Goal: Information Seeking & Learning: Check status

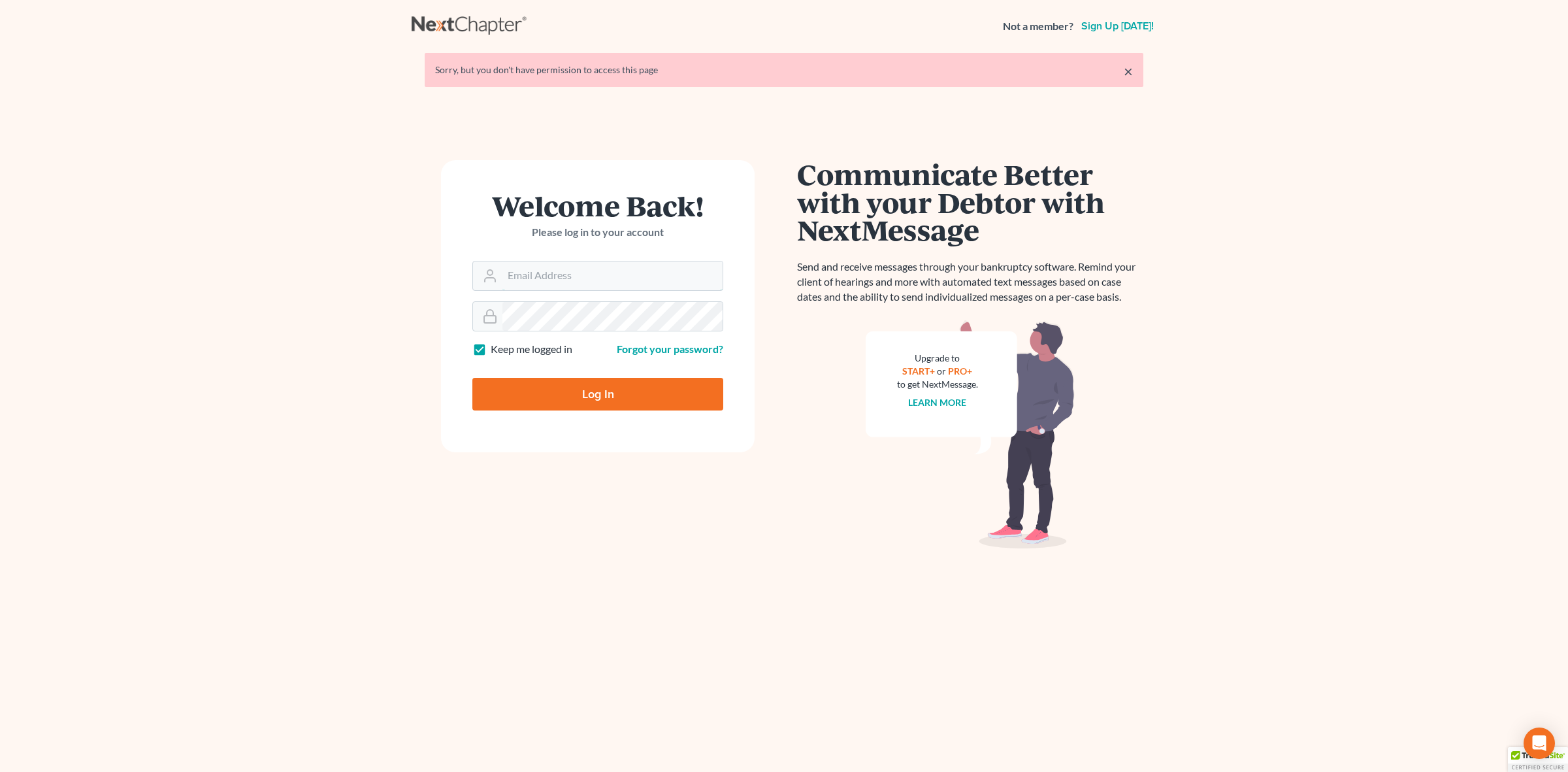
type input "jjo@dimentfirm.com"
click at [635, 386] on input "Log In" at bounding box center [598, 394] width 251 height 33
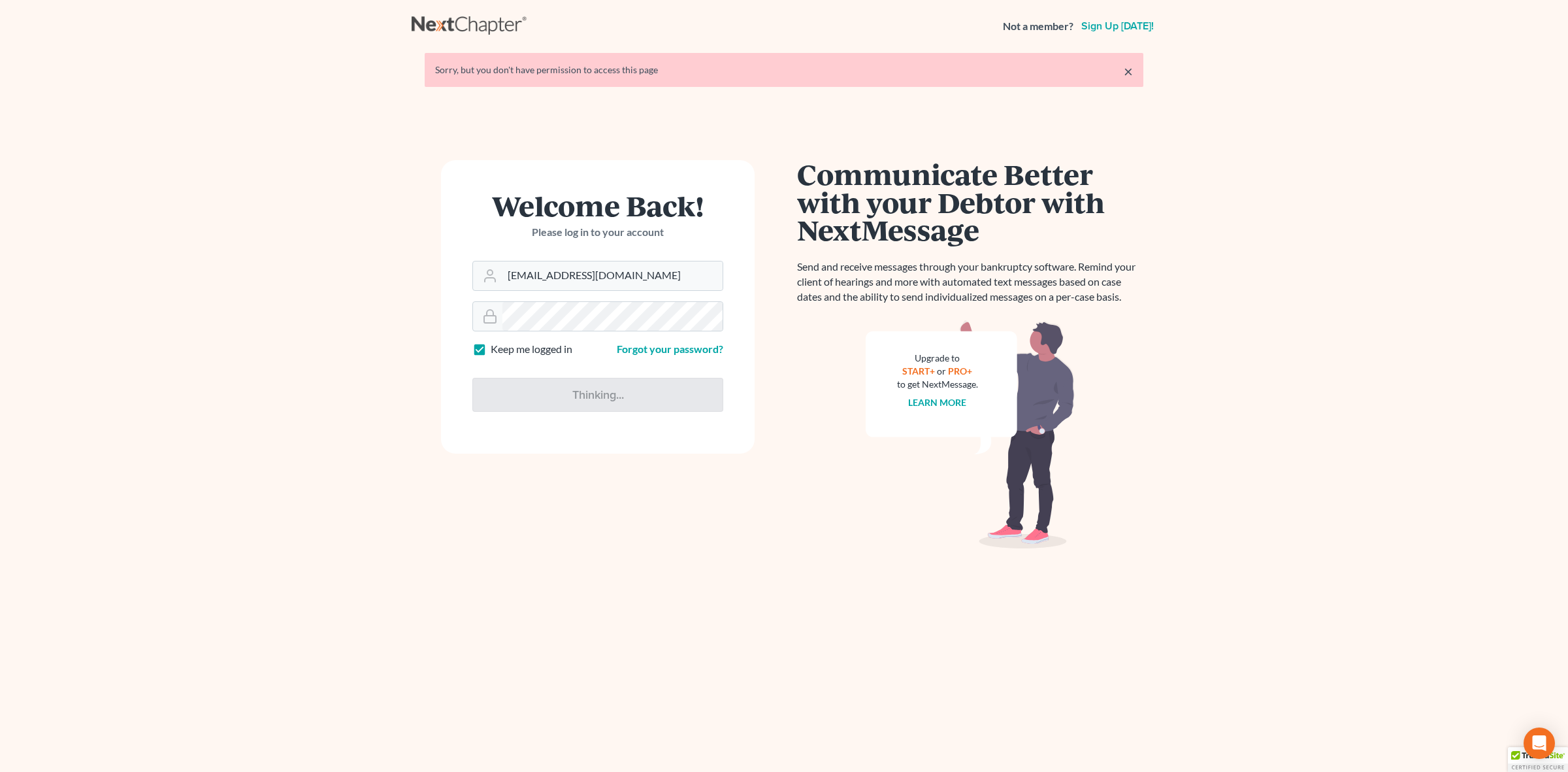
type input "Thinking..."
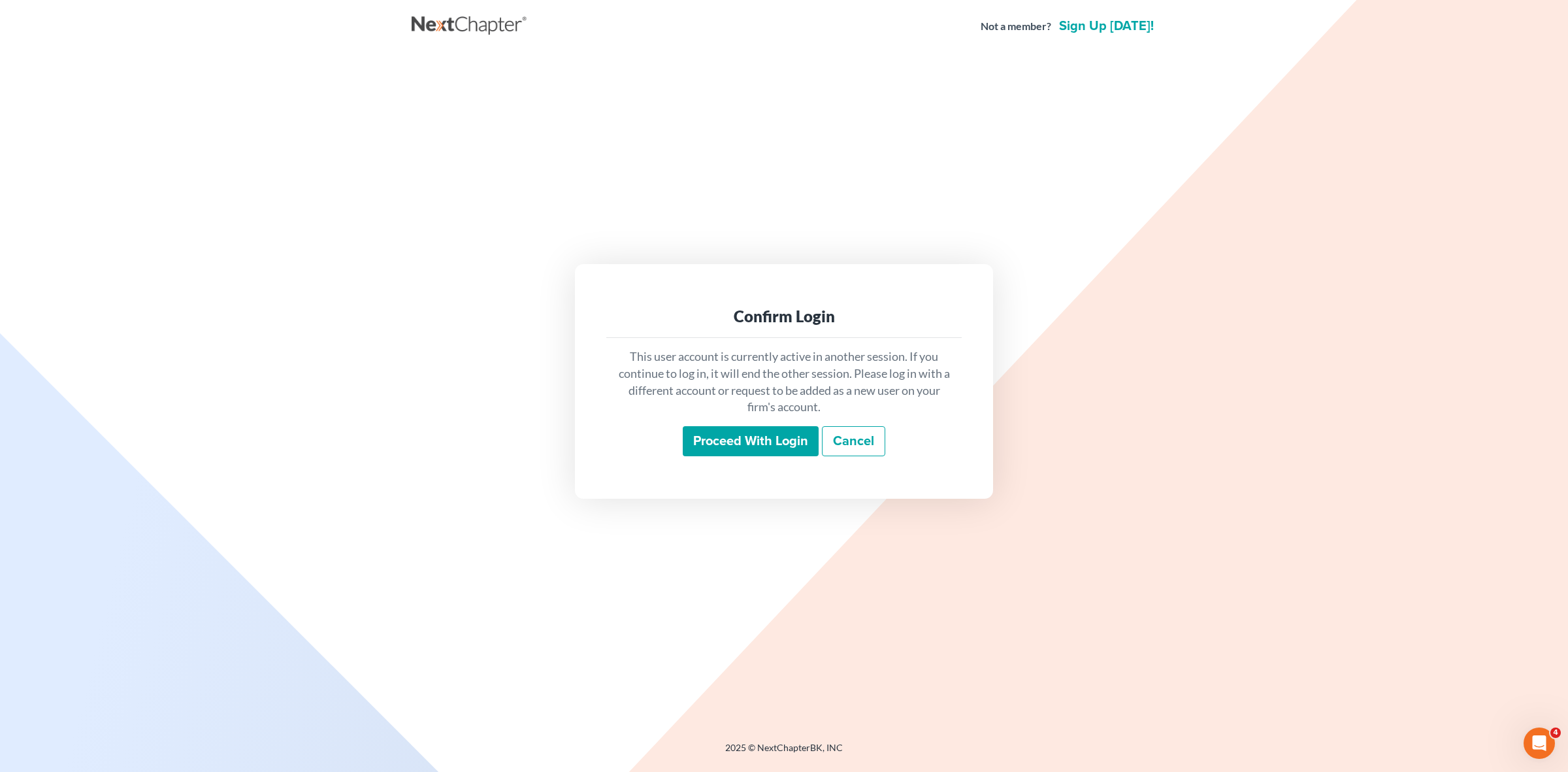
click at [756, 445] on input "Proceed with login" at bounding box center [751, 440] width 136 height 30
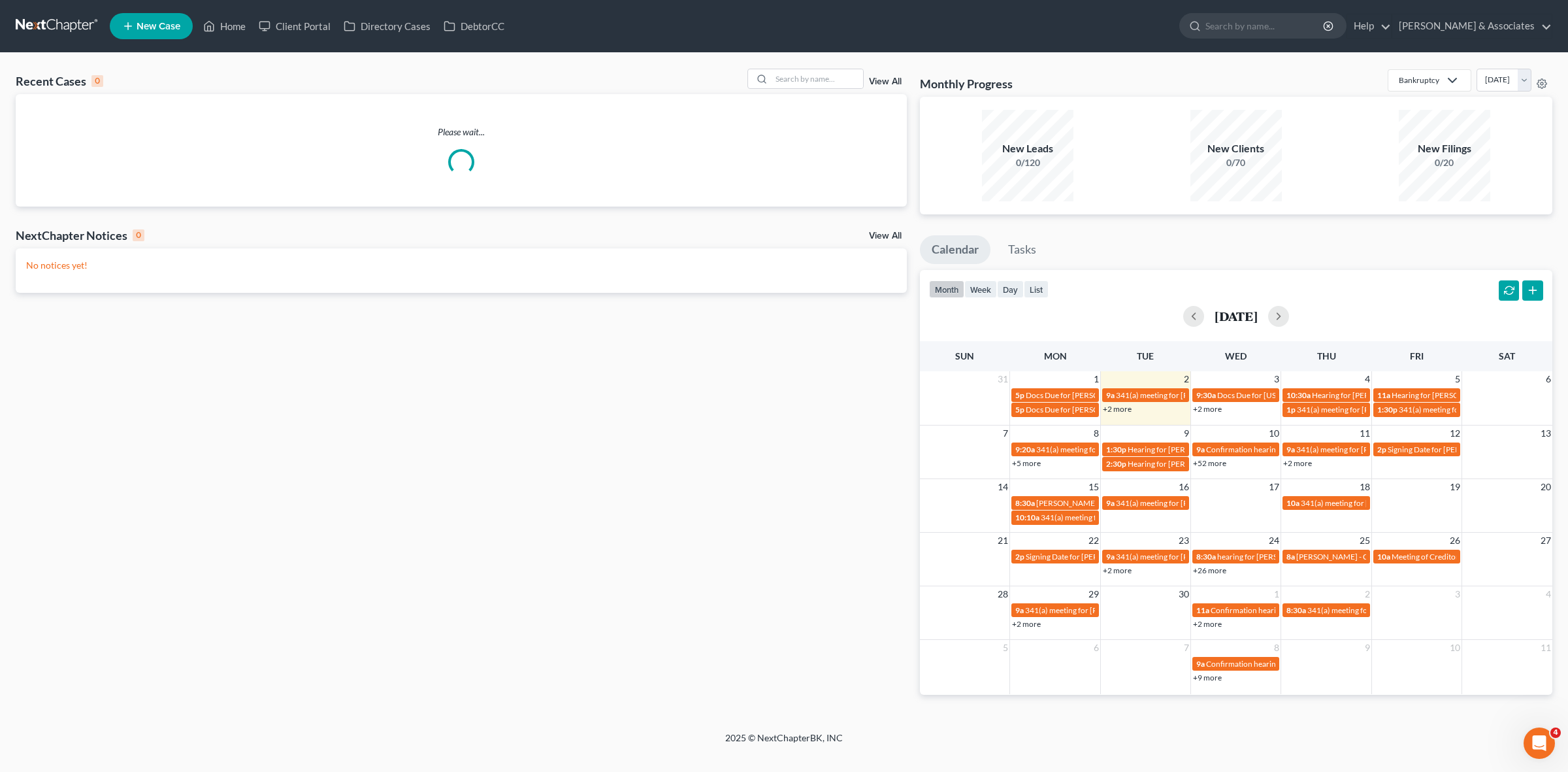
drag, startPoint x: 824, startPoint y: 560, endPoint x: 831, endPoint y: 558, distance: 7.3
click at [825, 559] on div "Recent Cases 0 View All Please wait... NextChapter Notices 0 View All No notice…" at bounding box center [461, 392] width 905 height 647
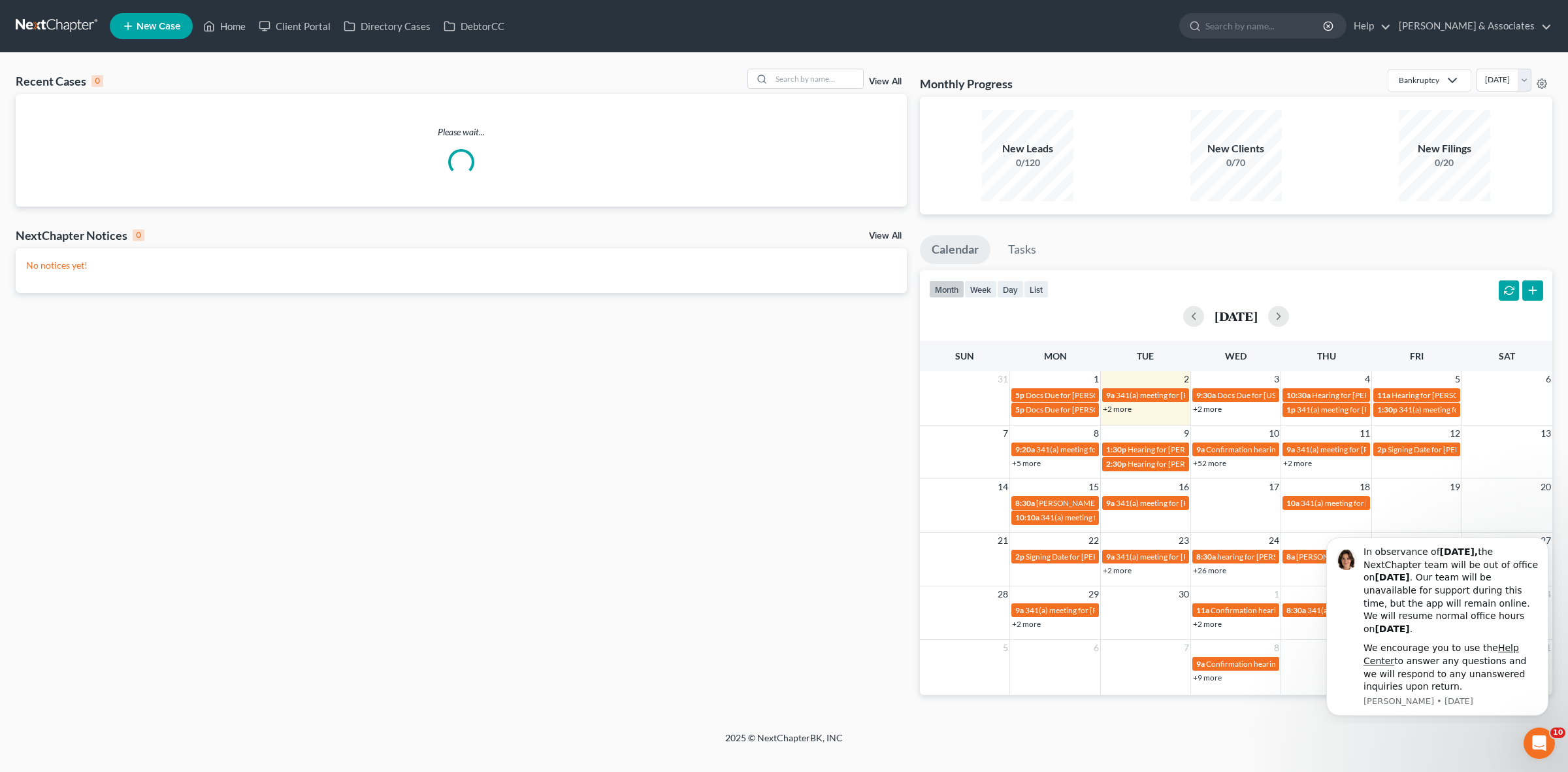
click at [1119, 406] on link "+2 more" at bounding box center [1117, 409] width 29 height 10
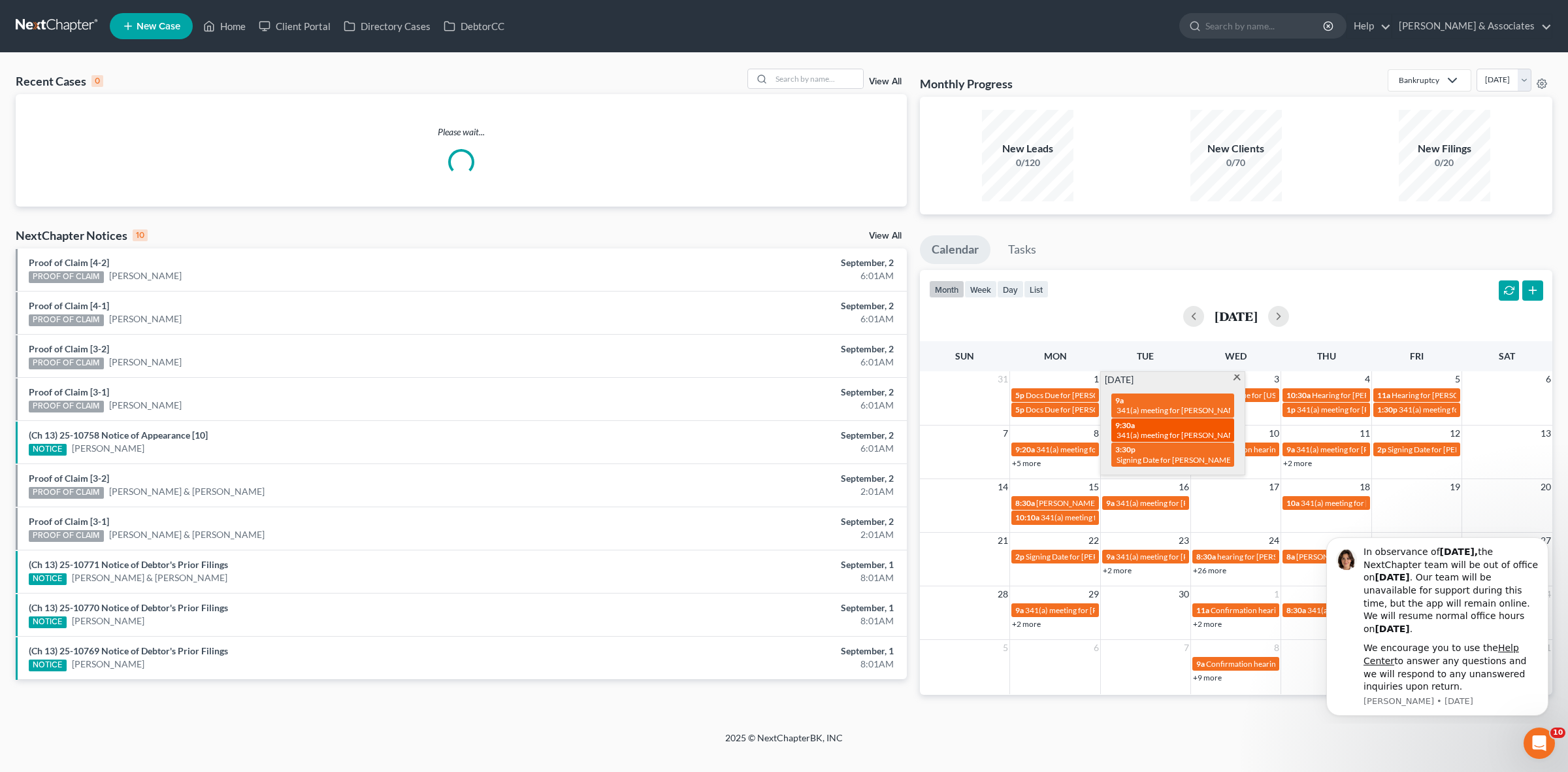
click at [1124, 436] on span "341(a) meeting for [PERSON_NAME]" at bounding box center [1180, 435] width 126 height 10
select select "Days"
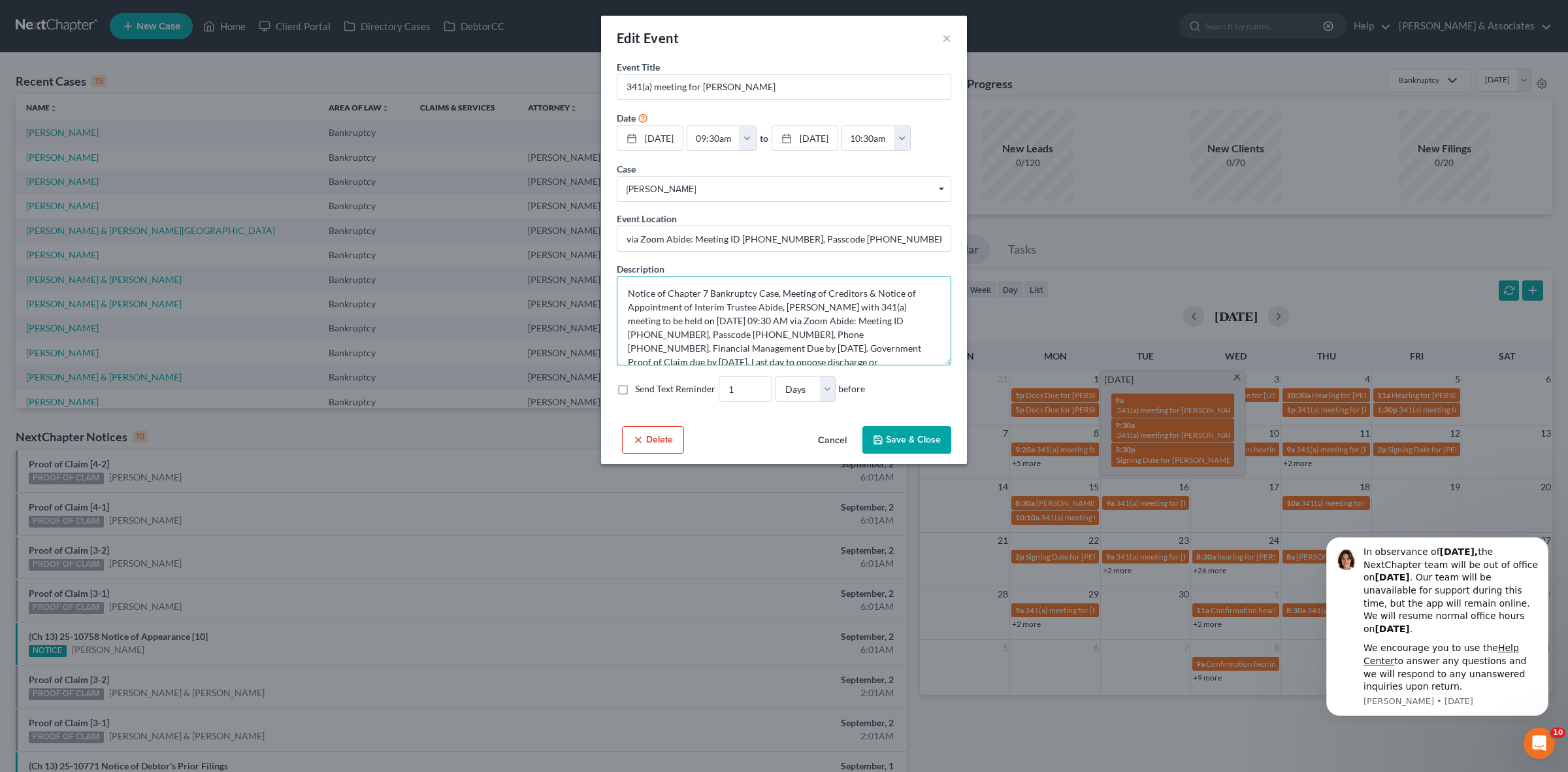
drag, startPoint x: 842, startPoint y: 305, endPoint x: 720, endPoint y: 337, distance: 126.1
click at [720, 337] on textarea "Notice of Chapter 7 Bankruptcy Case, Meeting of Creditors & Notice of Appointme…" at bounding box center [784, 320] width 335 height 89
click at [1138, 272] on div "Edit Event × Event Title * 341(a) meeting for Kevin Hutchings Date 9/2/2025 clo…" at bounding box center [784, 386] width 1568 height 772
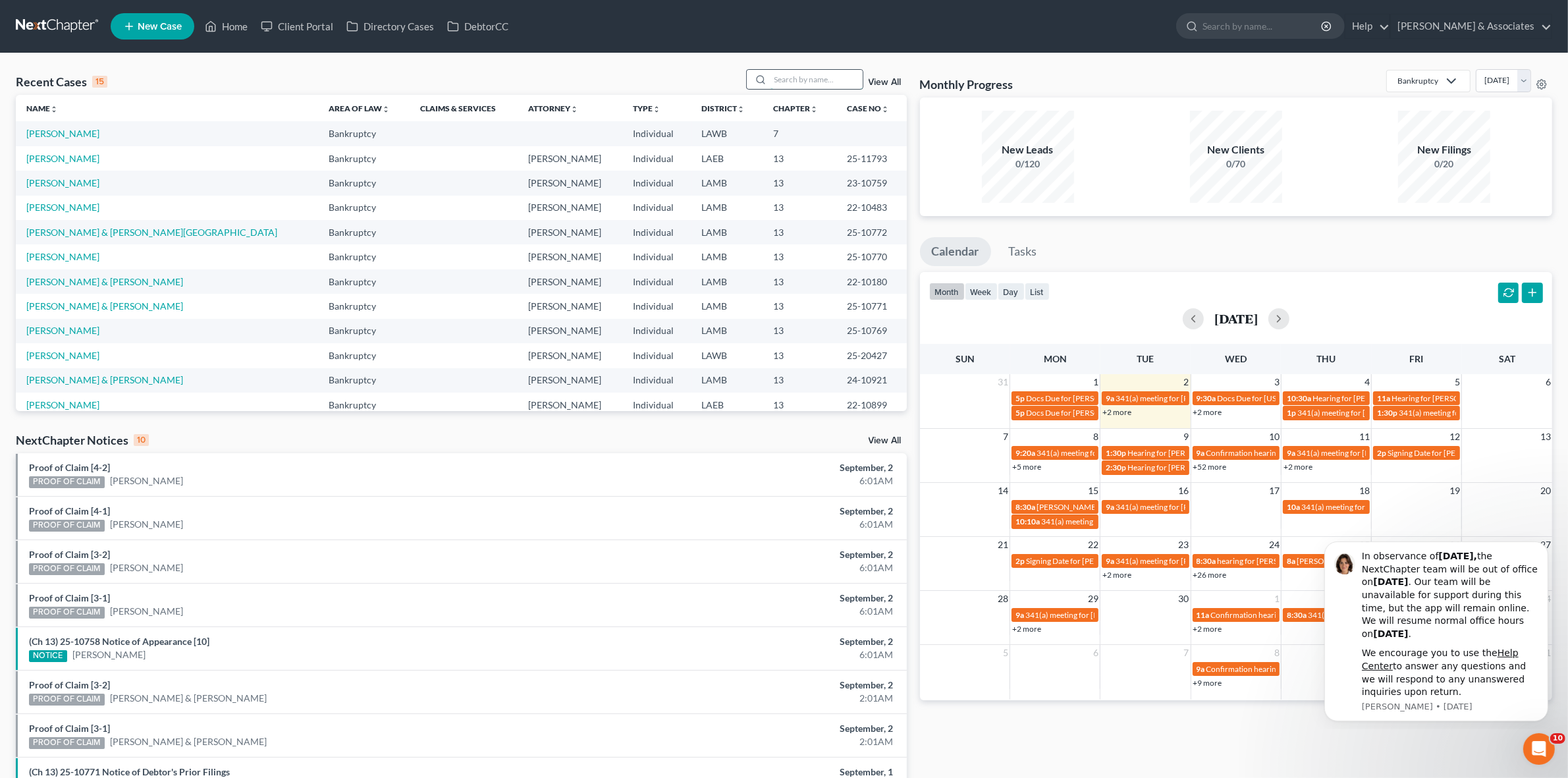
click at [830, 83] on input "search" at bounding box center [817, 79] width 92 height 19
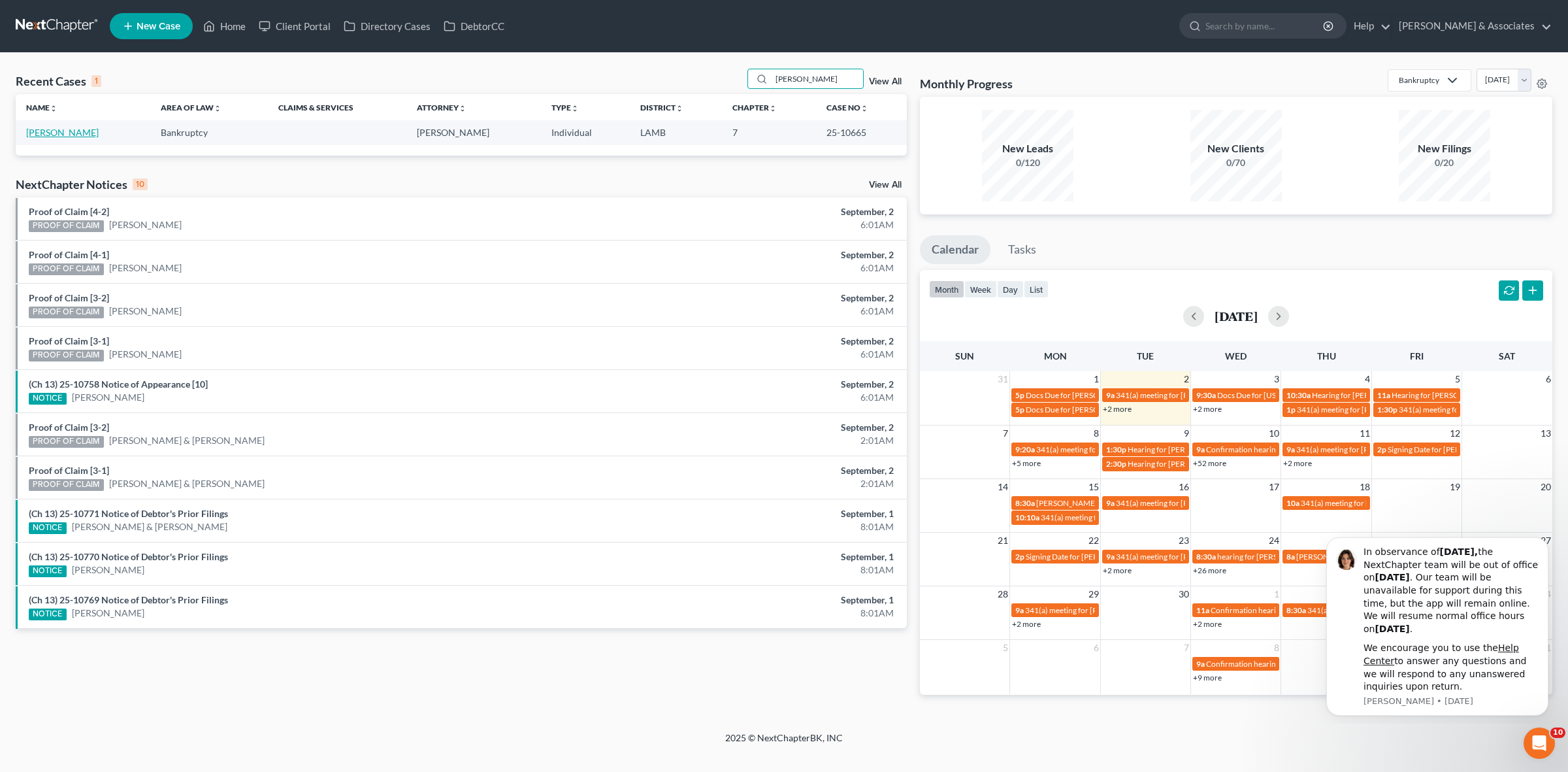
type input "hutching"
click at [70, 129] on link "[PERSON_NAME]" at bounding box center [62, 133] width 73 height 11
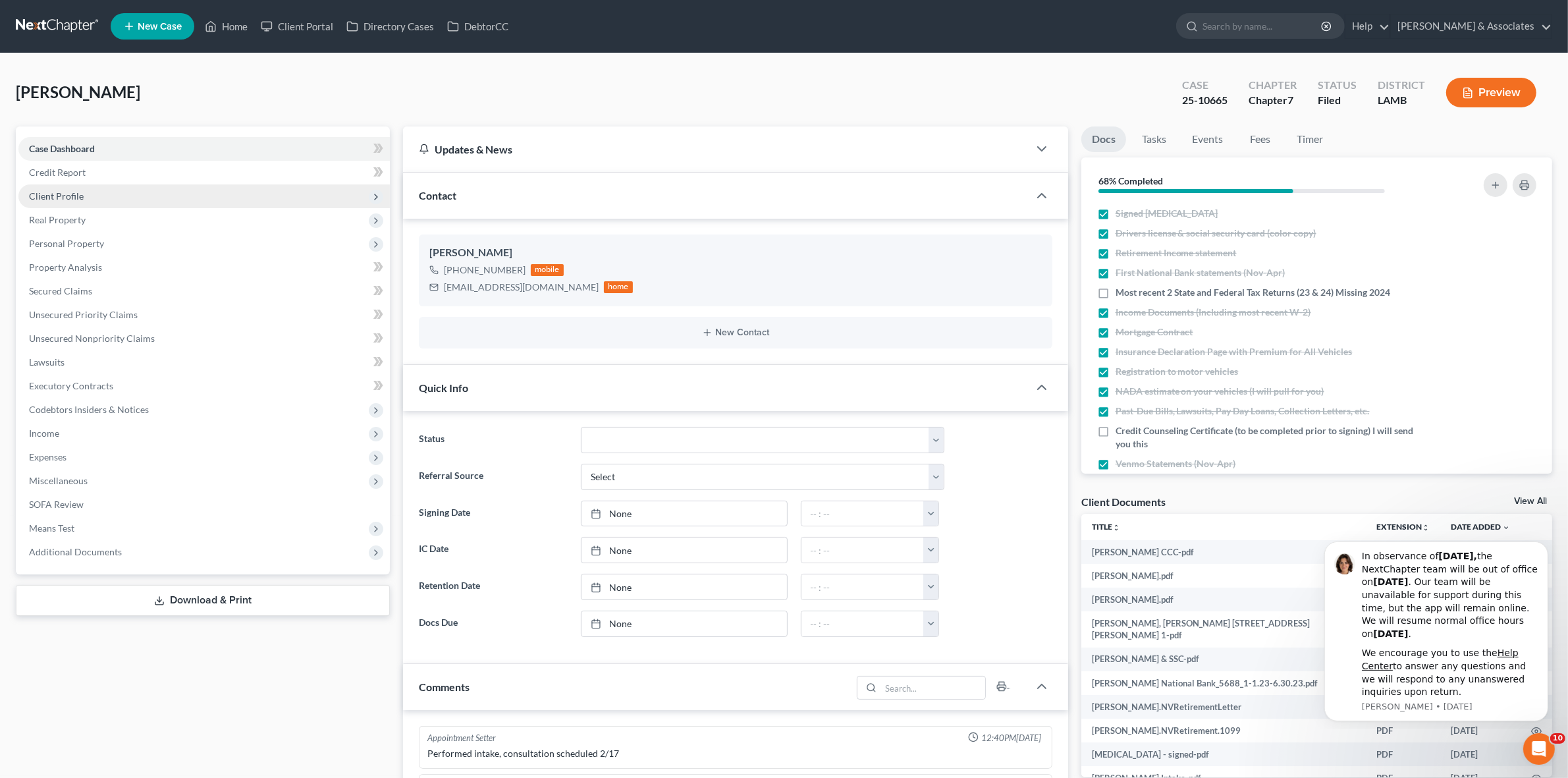
scroll to position [5529, 0]
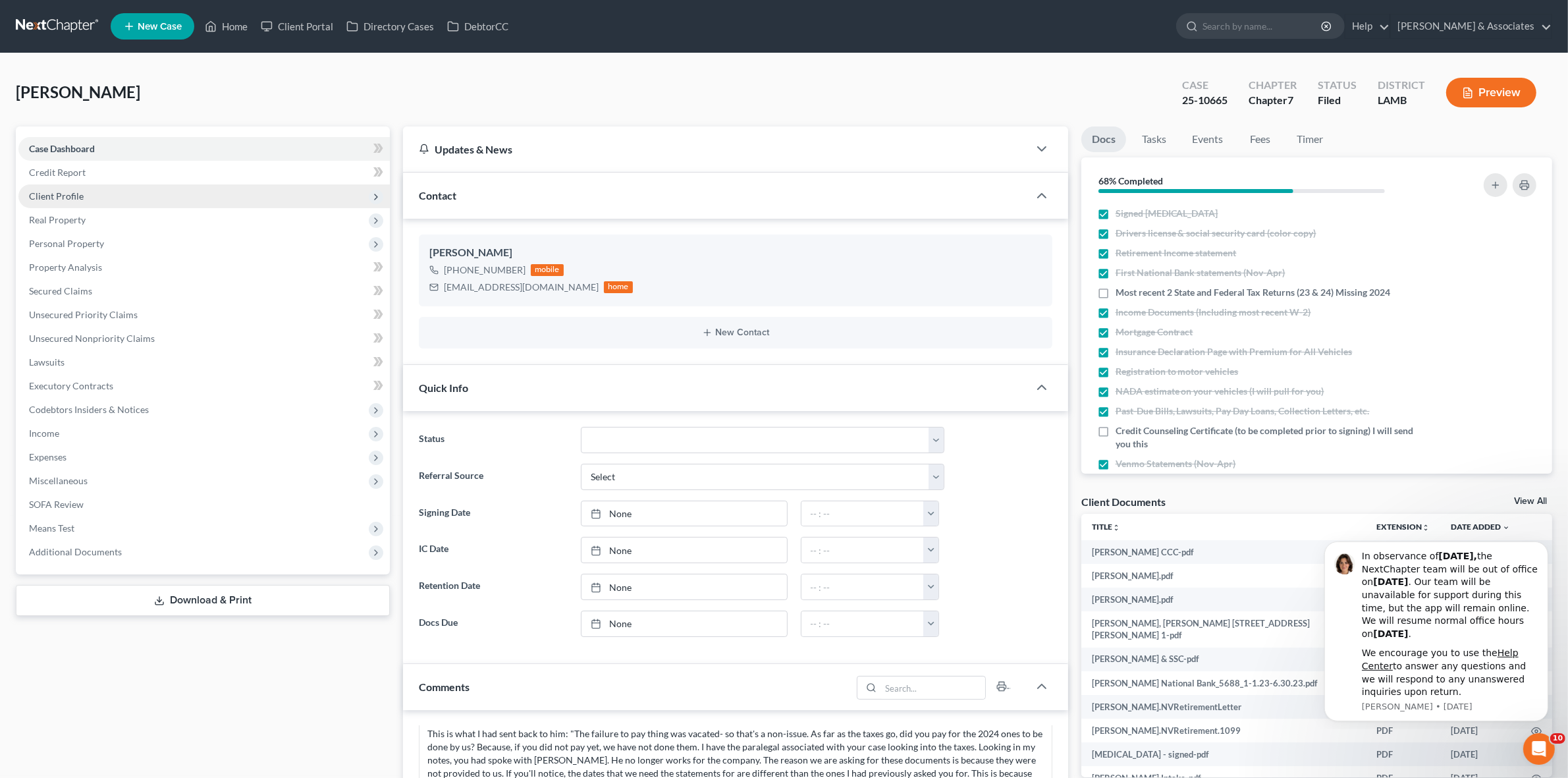
click at [210, 196] on span "Client Profile" at bounding box center [204, 196] width 371 height 24
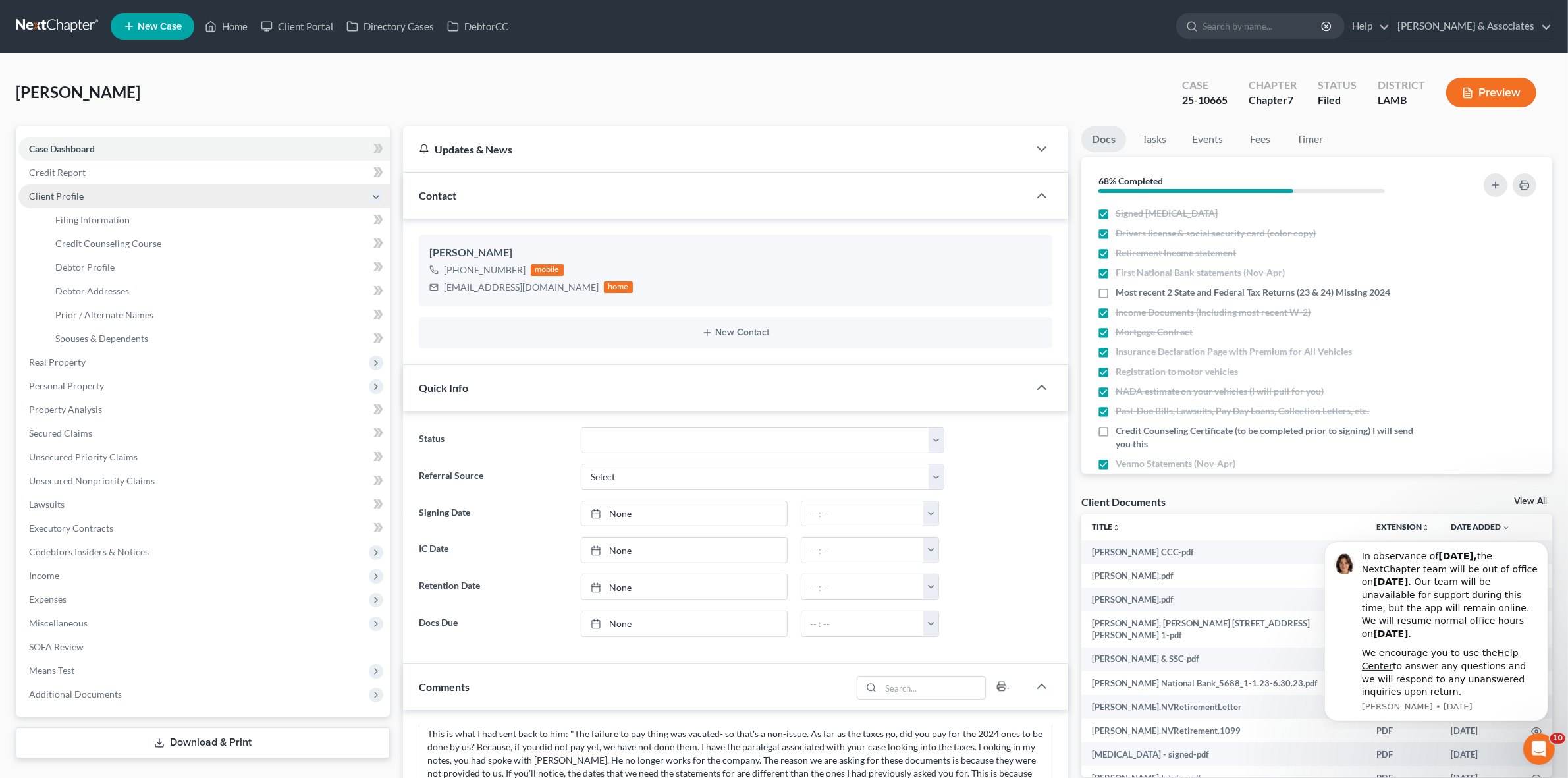
scroll to position [1090, 0]
click at [230, 217] on link "Filing Information" at bounding box center [217, 219] width 345 height 24
select select "1"
select select "0"
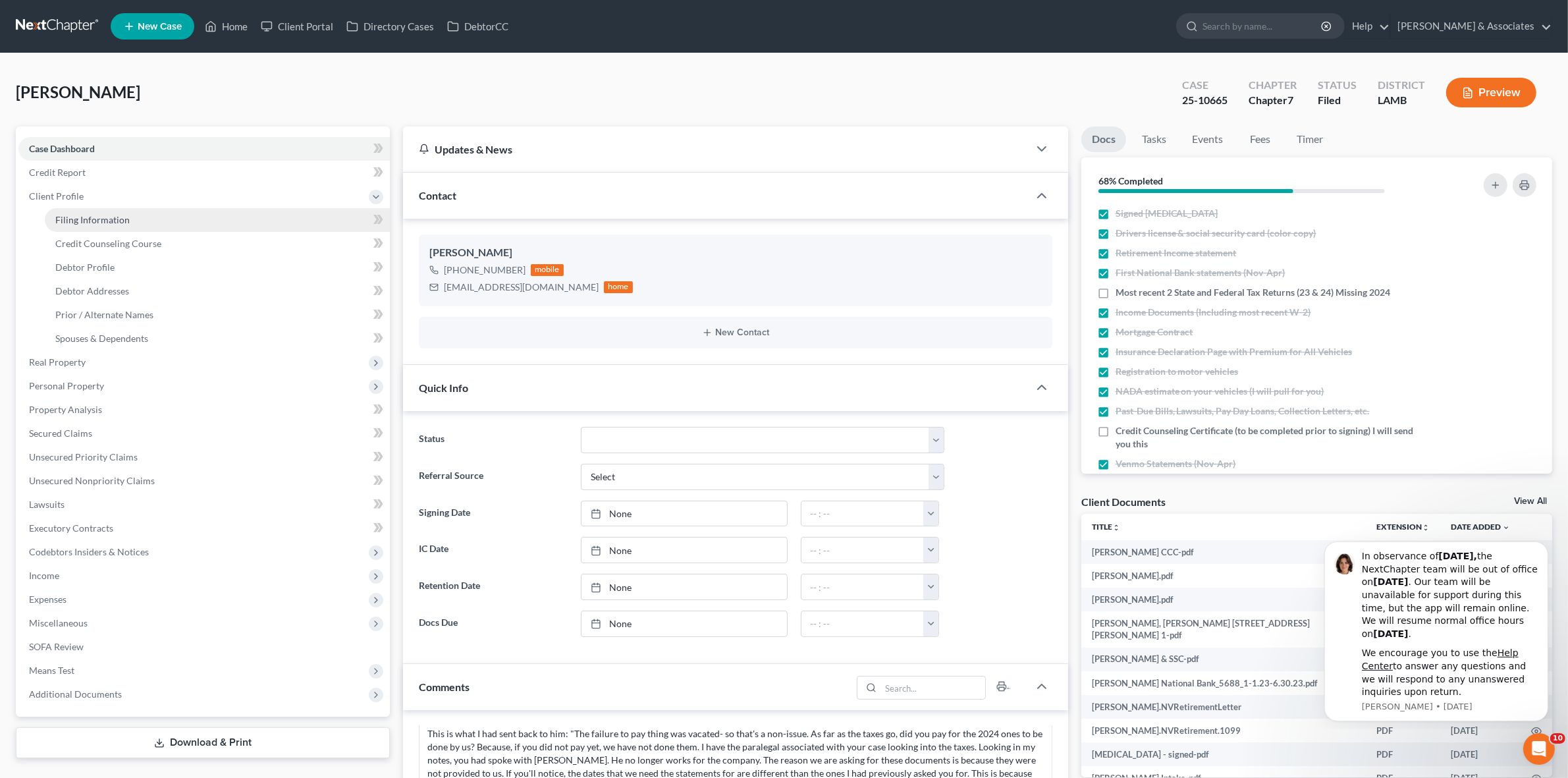
select select "19"
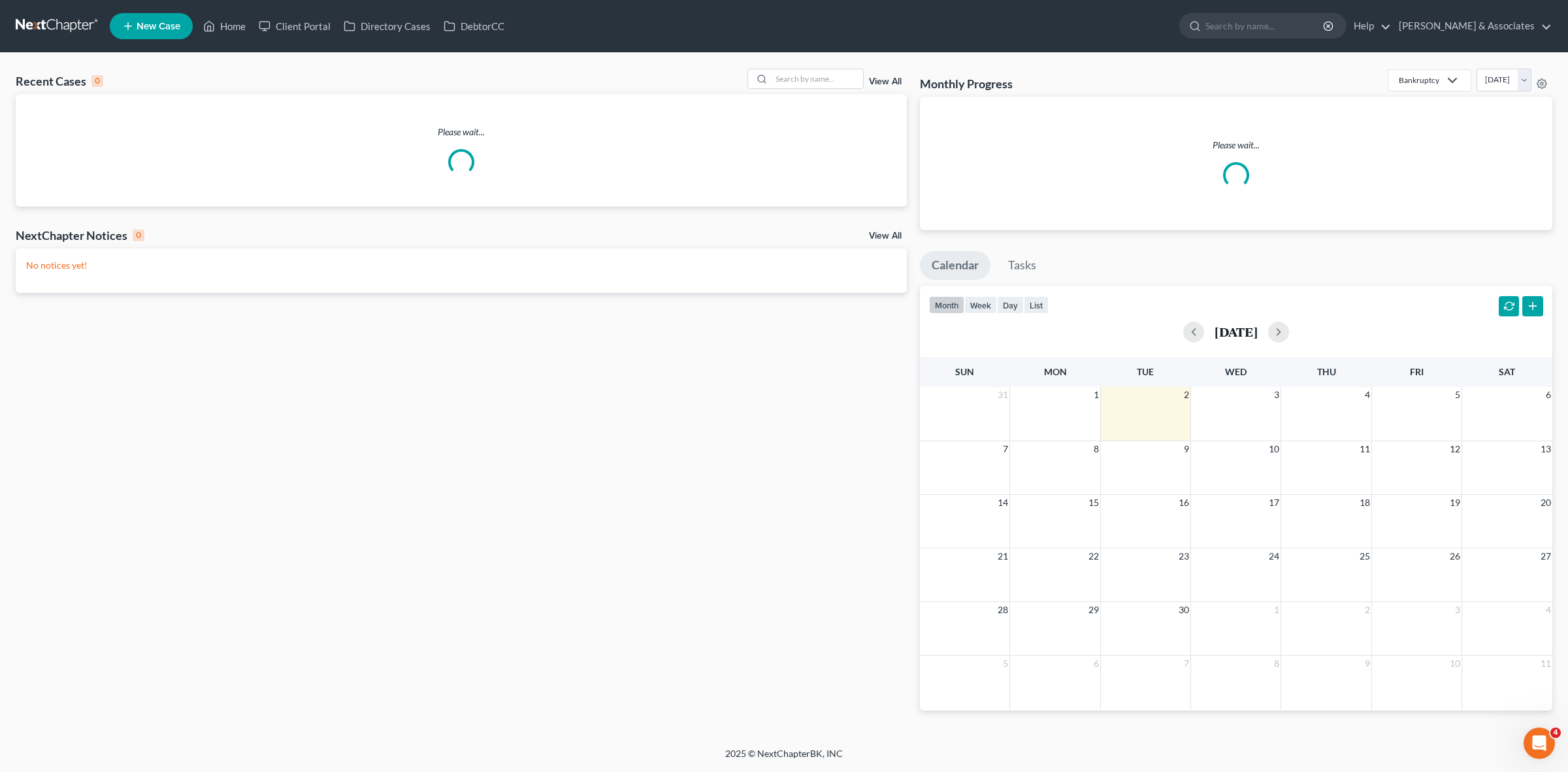
click at [815, 89] on div "Recent Cases 0 View All" at bounding box center [461, 81] width 892 height 25
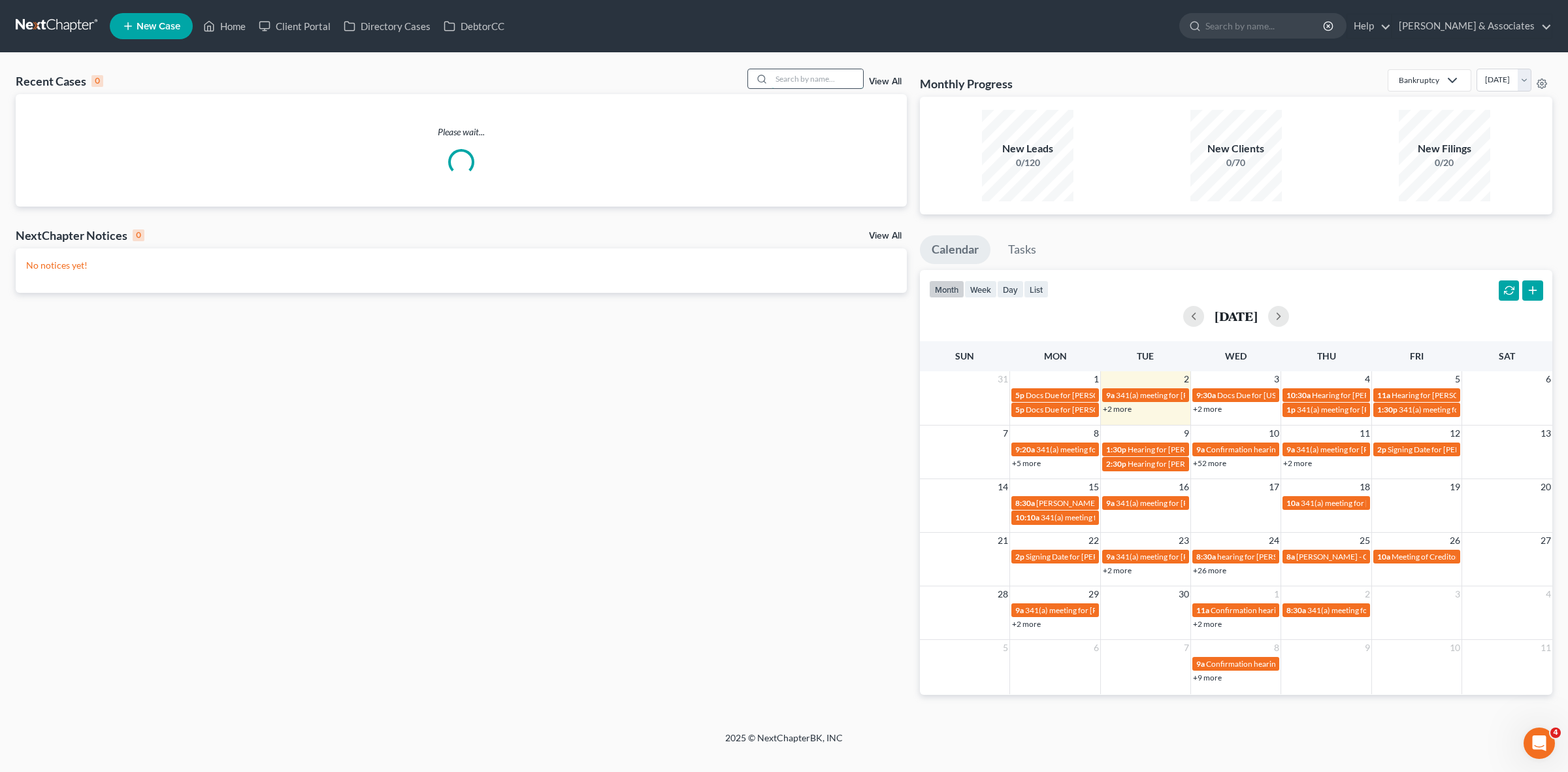
click at [820, 80] on input "search" at bounding box center [818, 79] width 92 height 19
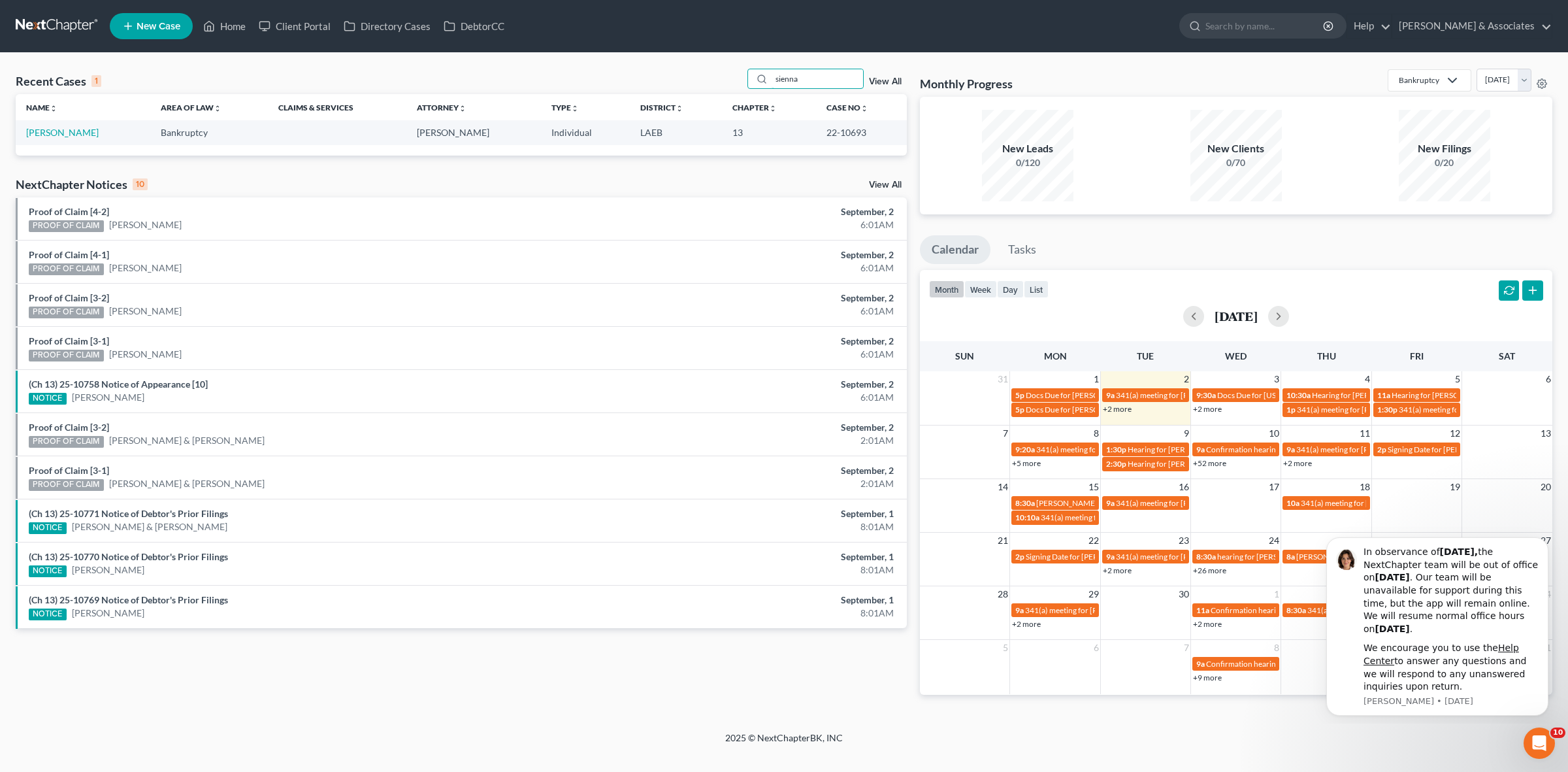
type input "sienna"
click at [70, 124] on td "[PERSON_NAME]" at bounding box center [83, 133] width 134 height 25
click at [70, 129] on link "[PERSON_NAME]" at bounding box center [62, 133] width 73 height 11
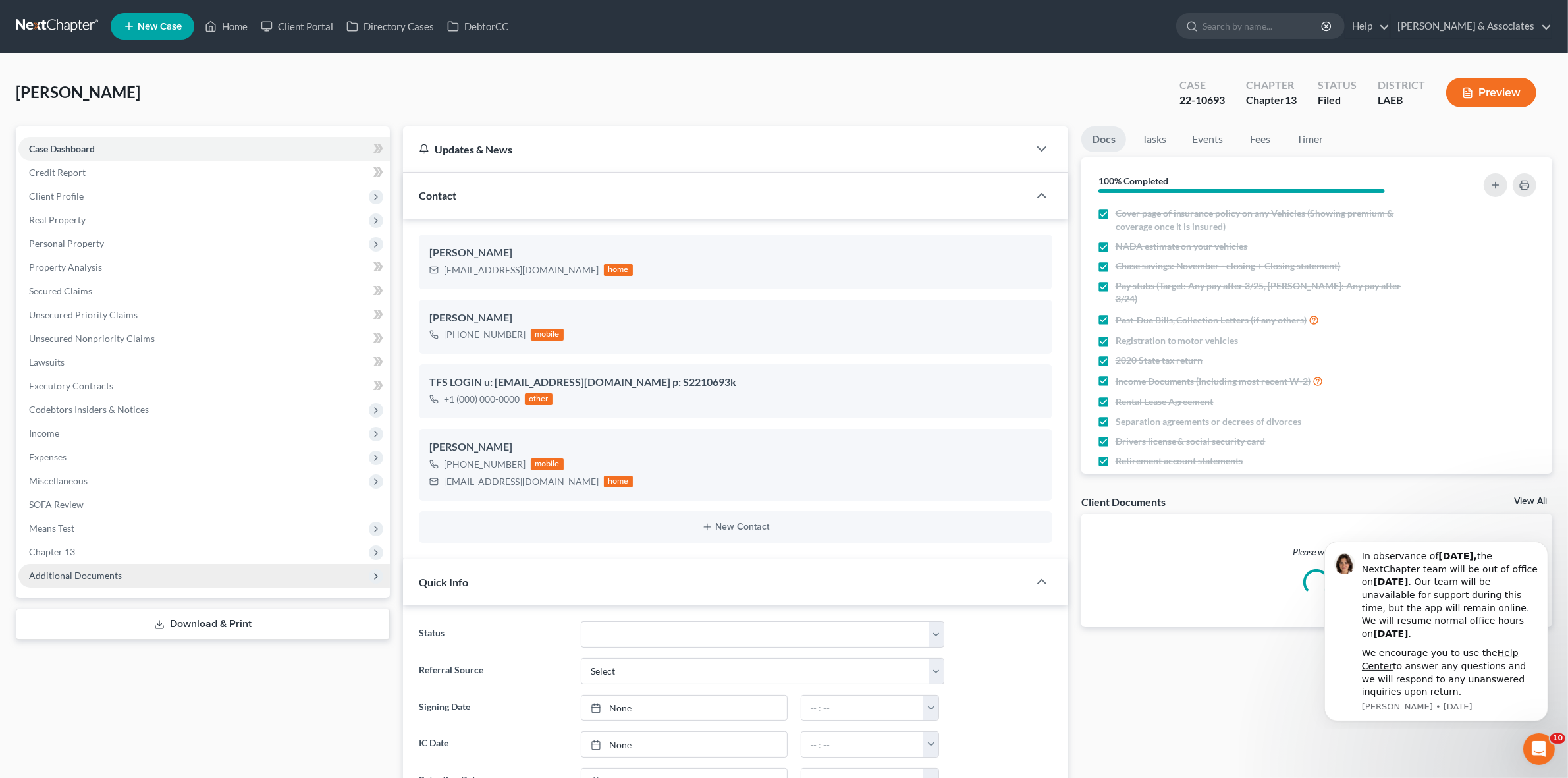
click at [265, 577] on span "Additional Documents" at bounding box center [204, 575] width 371 height 24
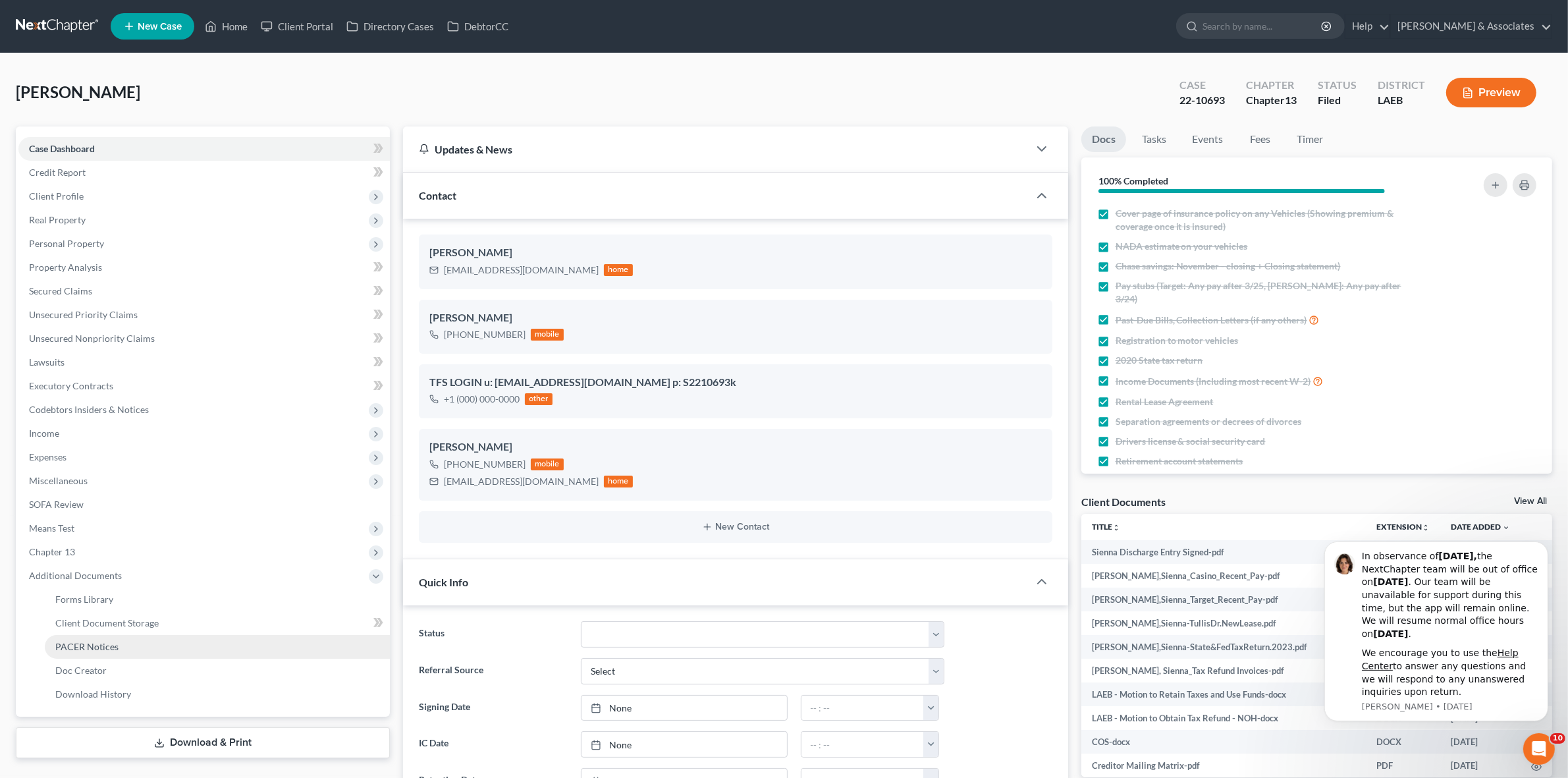
scroll to position [2186, 0]
click at [267, 650] on link "PACER Notices" at bounding box center [217, 646] width 345 height 24
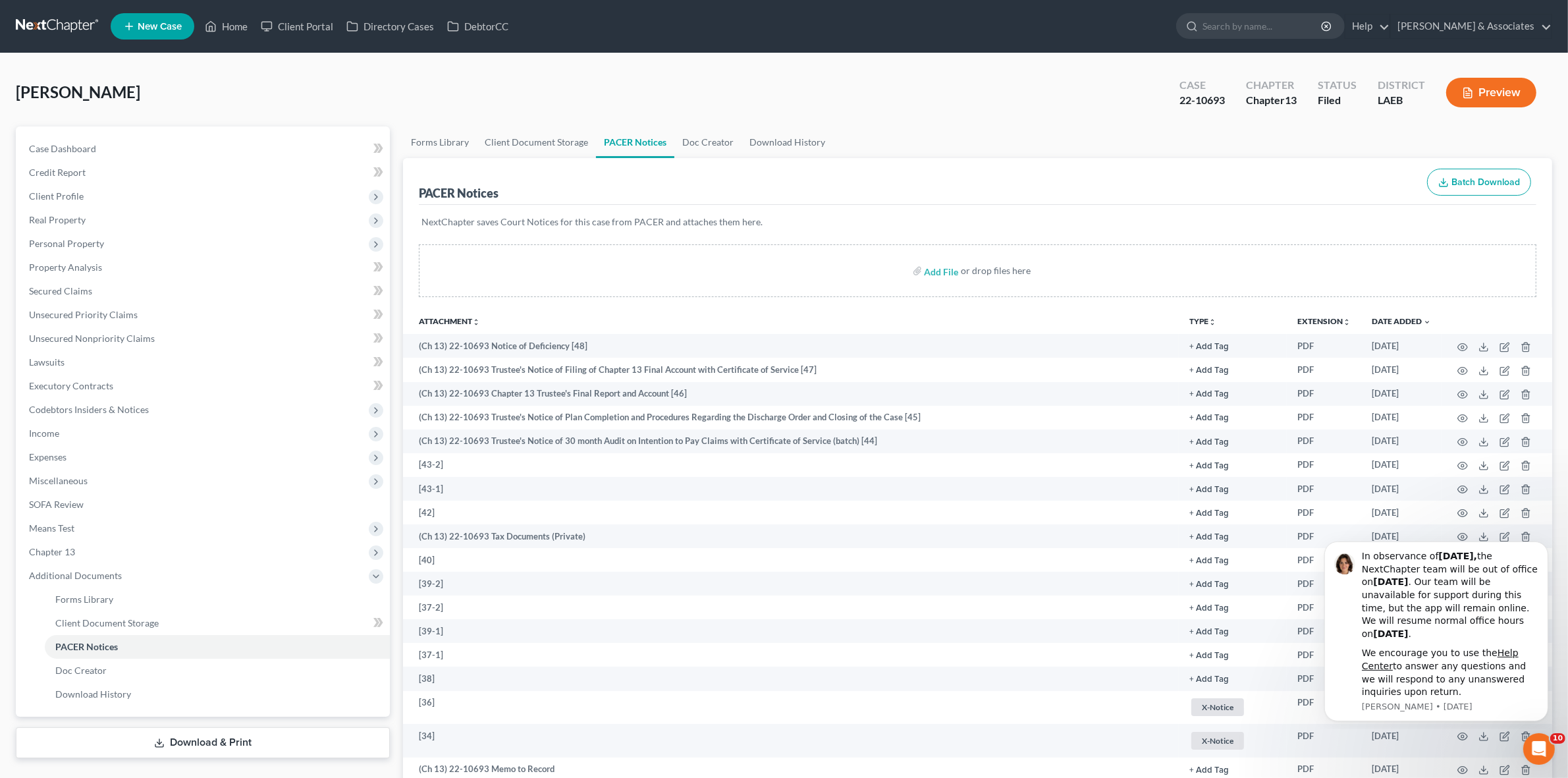
click at [1230, 168] on div "PACER Notices Batch Download" at bounding box center [978, 182] width 1117 height 47
click at [210, 96] on div "Kimimila, Sienna Upgraded Case 22-10693 Chapter Chapter 13 Status Filed Distric…" at bounding box center [784, 97] width 1537 height 57
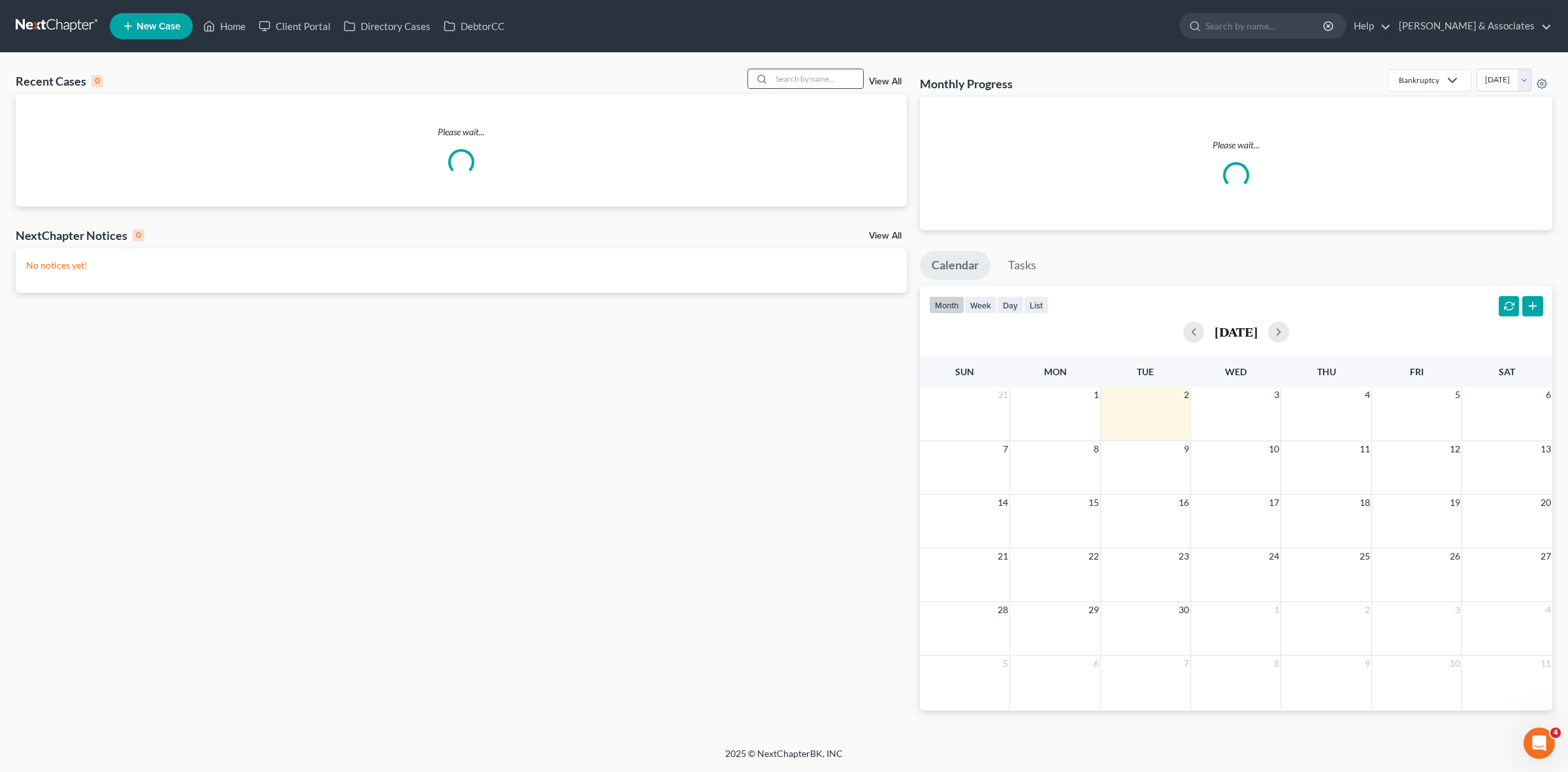
click at [861, 73] on input "search" at bounding box center [818, 79] width 92 height 19
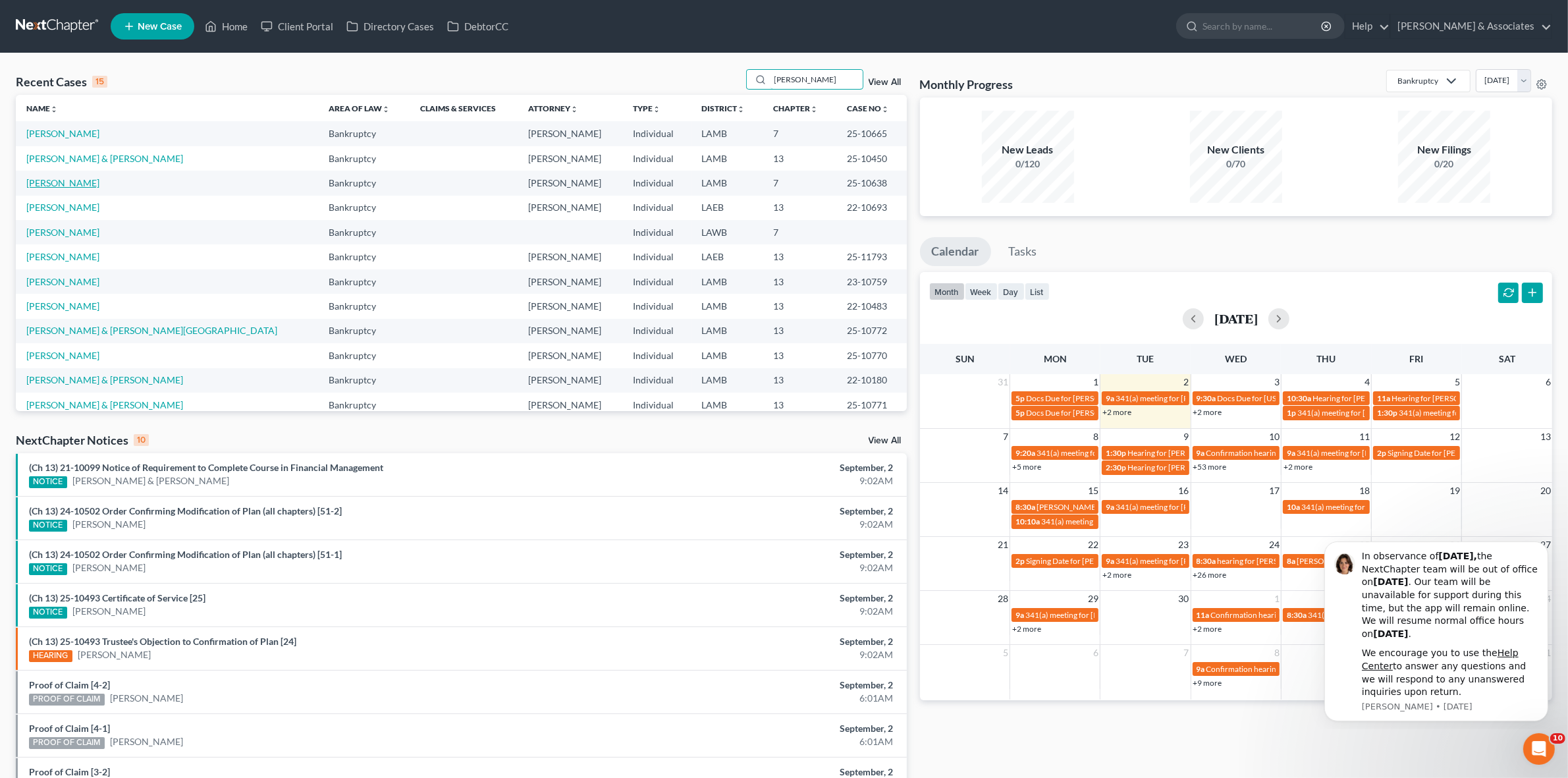
type input "sullivan"
click at [87, 185] on link "[PERSON_NAME]" at bounding box center [63, 183] width 73 height 12
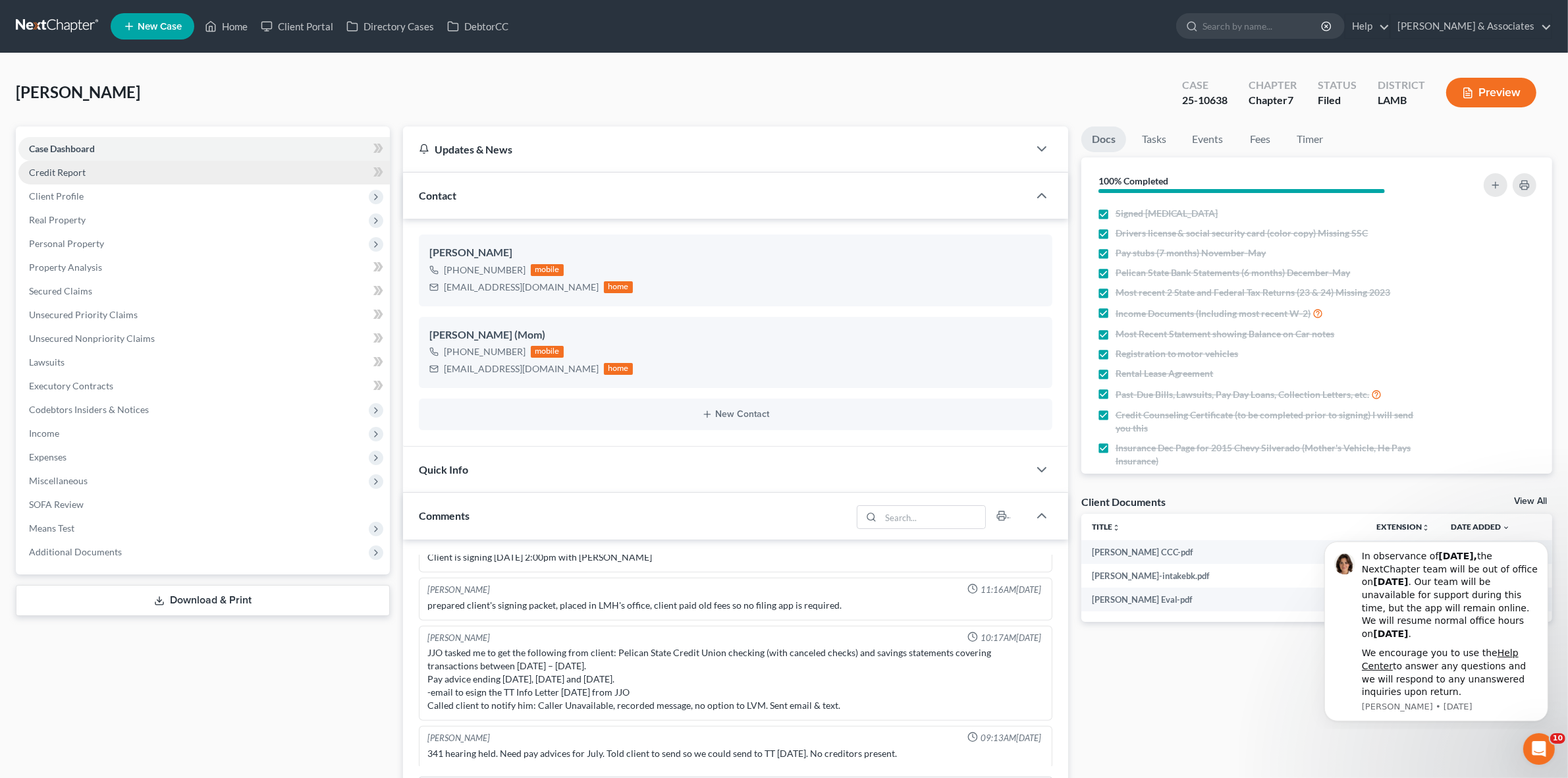
scroll to position [31, 0]
click at [257, 346] on link "Unsecured Nonpriority Claims" at bounding box center [204, 338] width 371 height 24
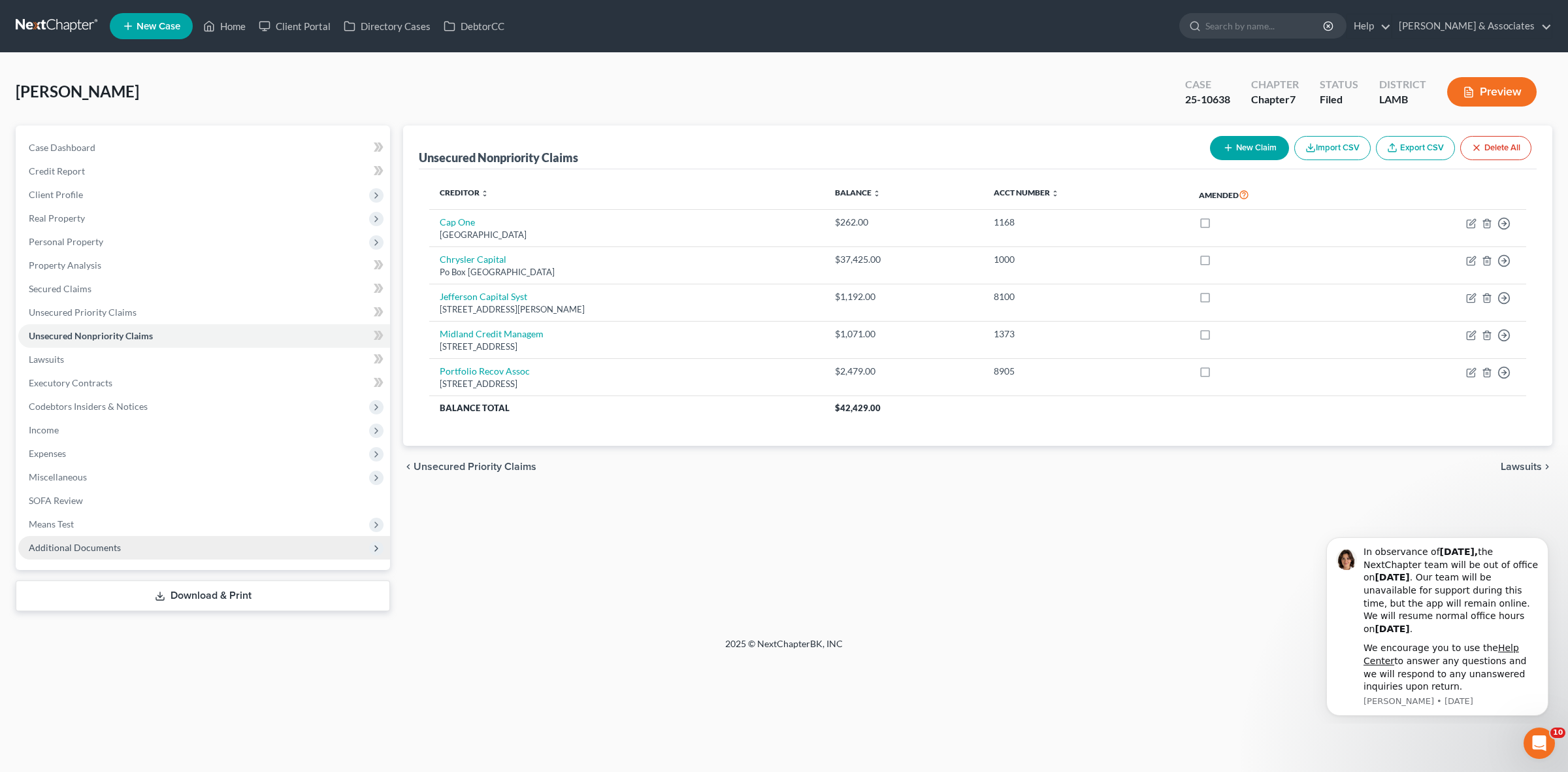
click at [314, 549] on span "Additional Documents" at bounding box center [204, 547] width 372 height 24
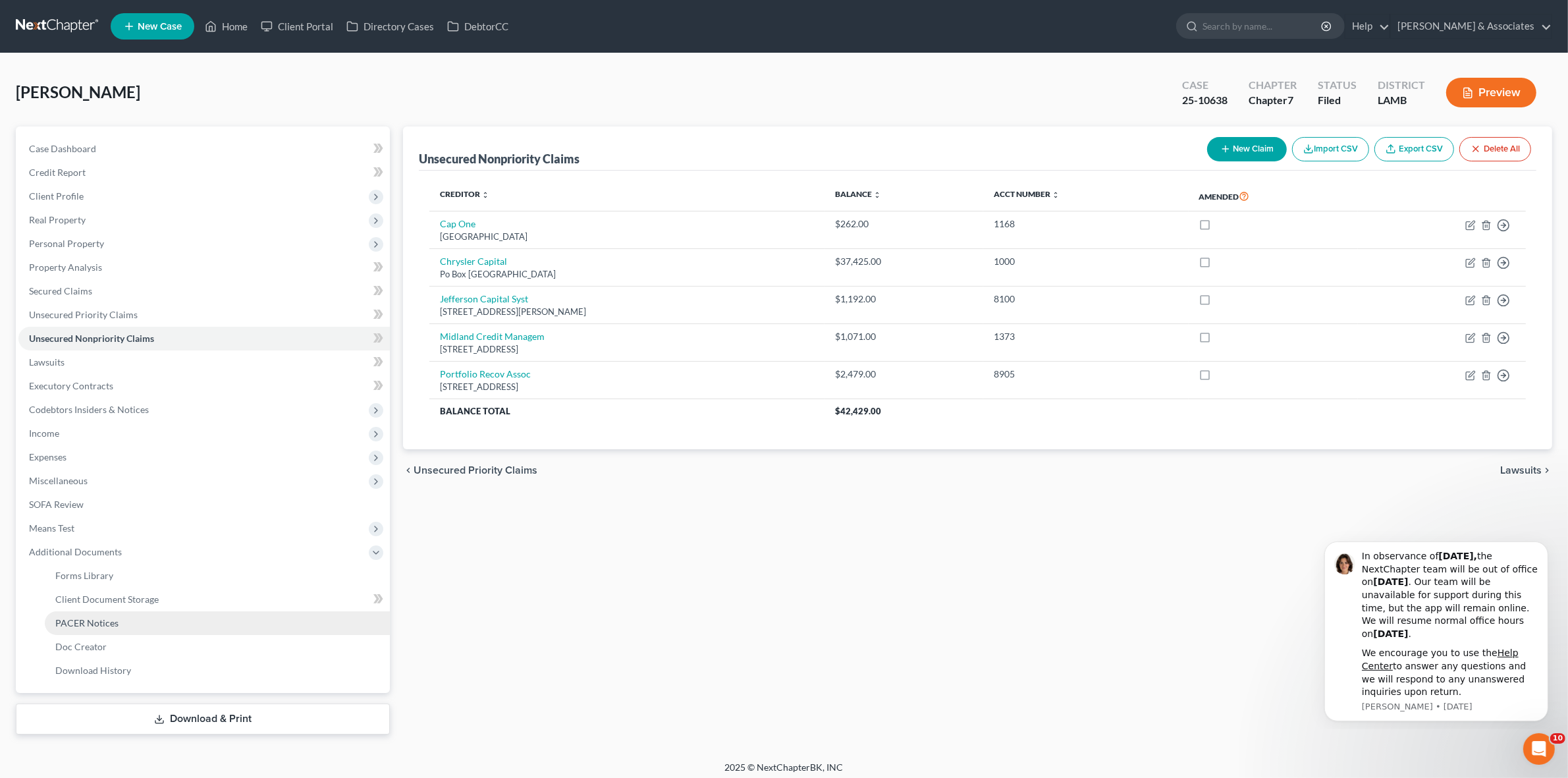
click at [328, 627] on link "PACER Notices" at bounding box center [217, 623] width 345 height 24
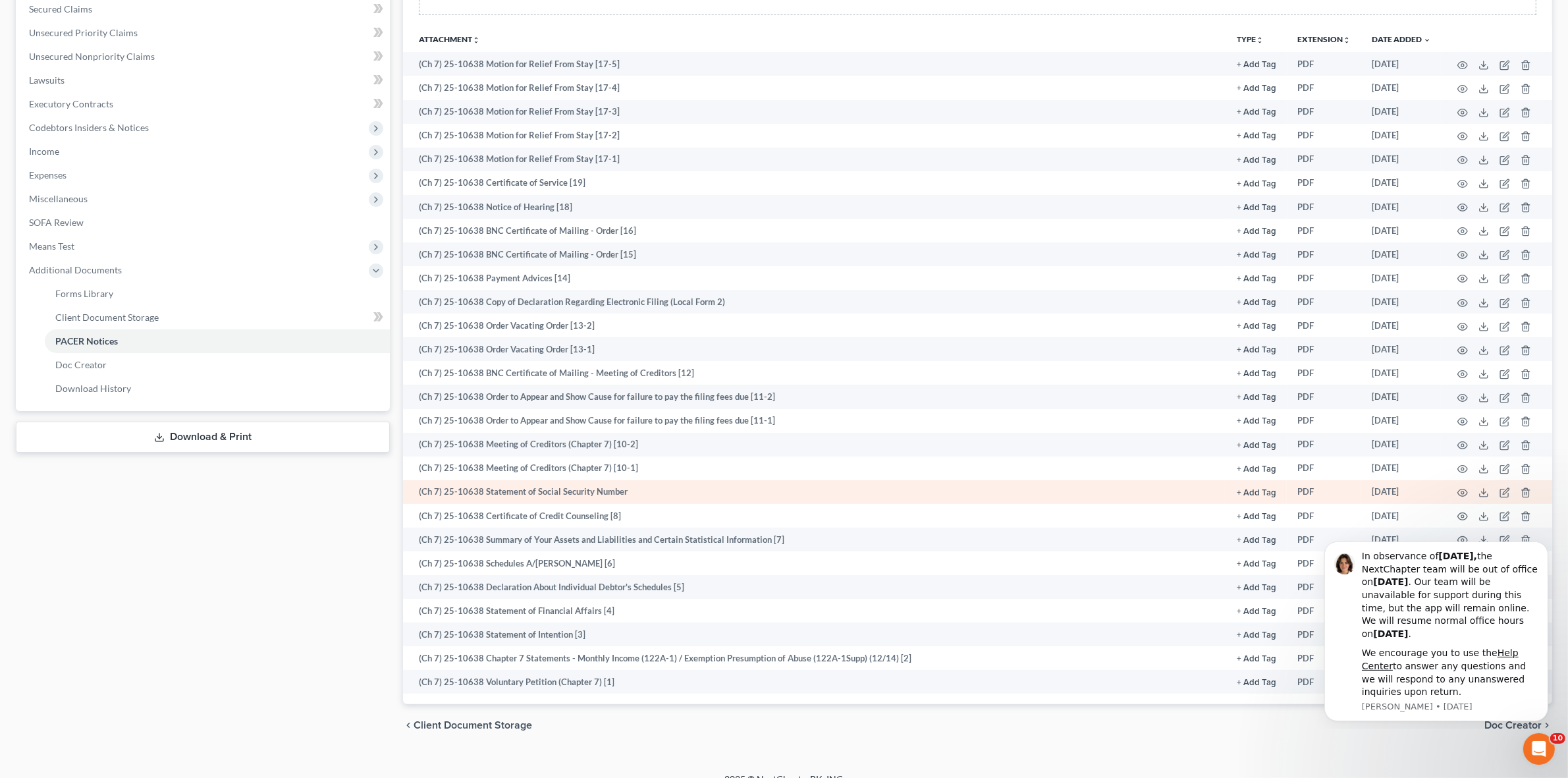
scroll to position [299, 0]
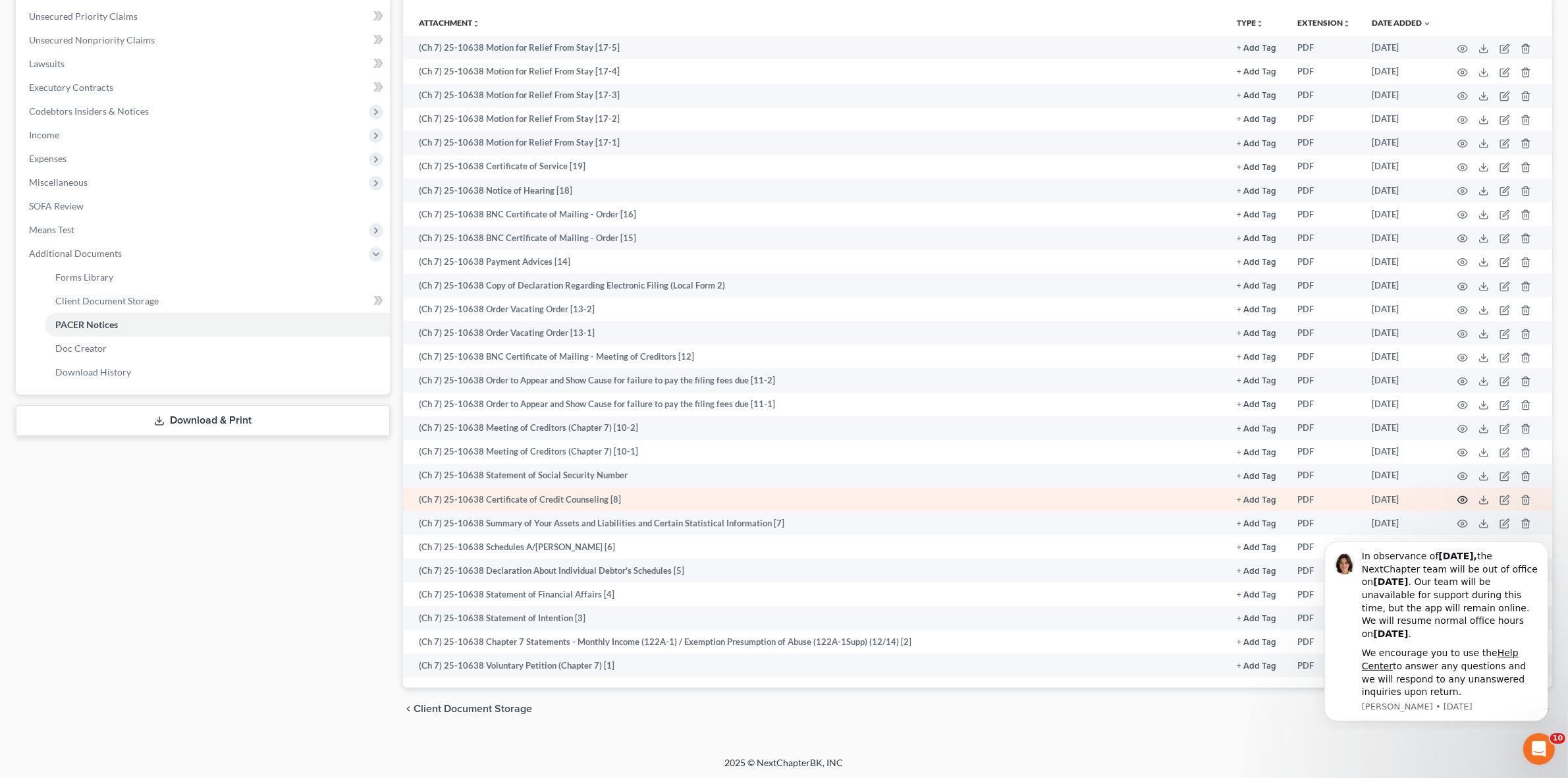
click at [1463, 495] on icon "button" at bounding box center [1462, 499] width 11 height 11
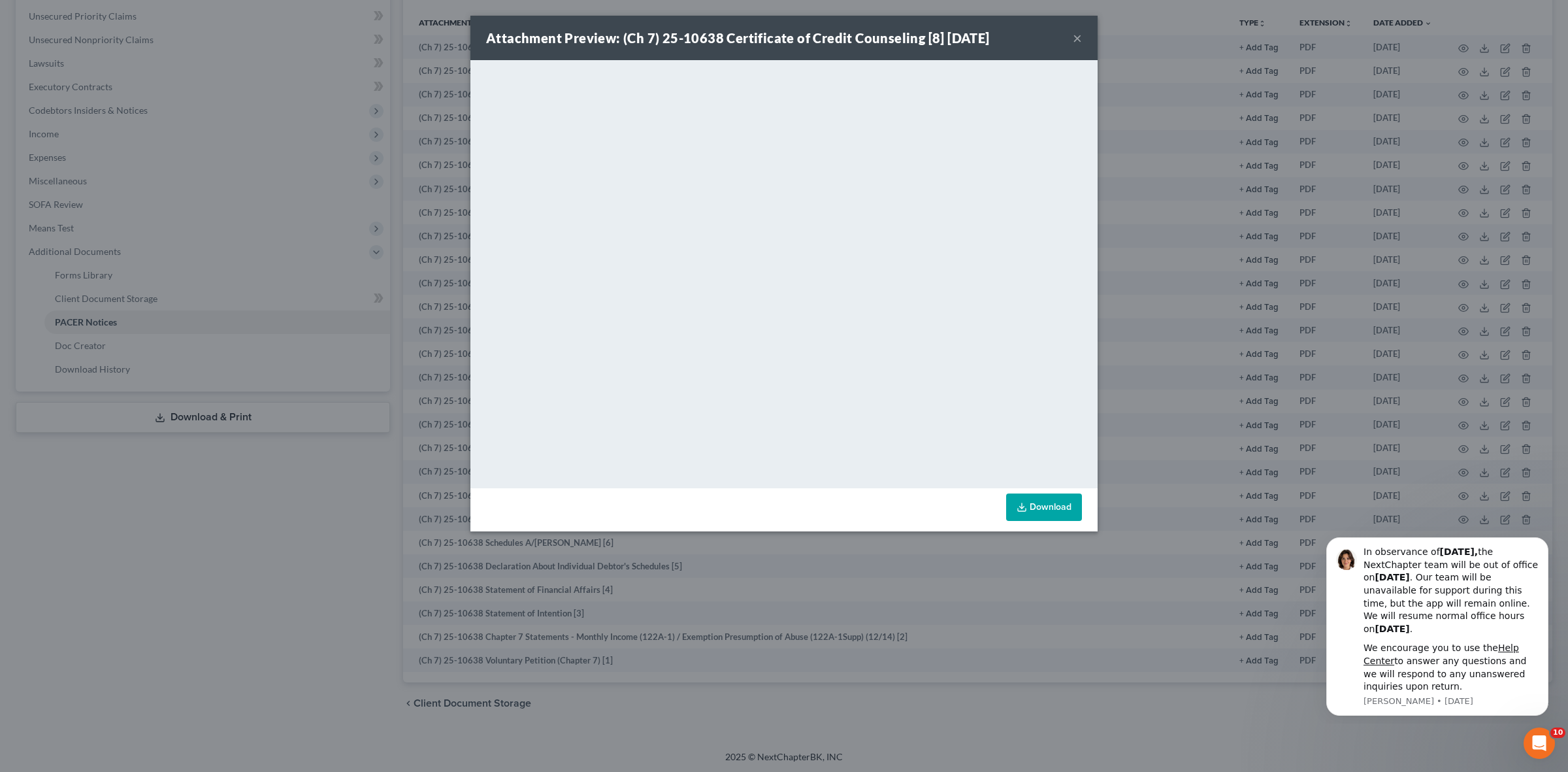
click at [341, 614] on div "Attachment Preview: (Ch 7) 25-10638 Certificate of Credit Counseling [8] 07/25/…" at bounding box center [784, 386] width 1568 height 772
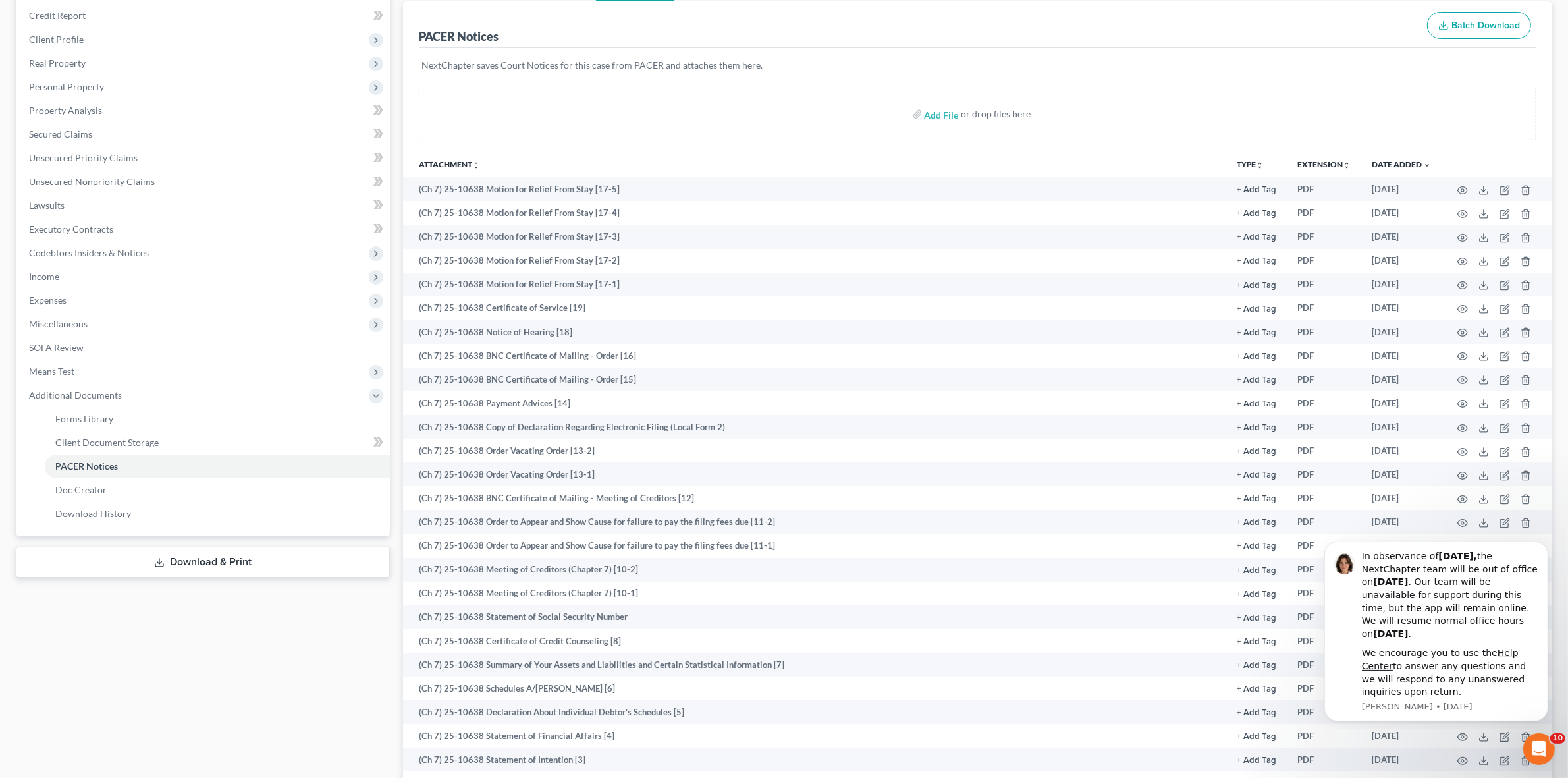
scroll to position [0, 0]
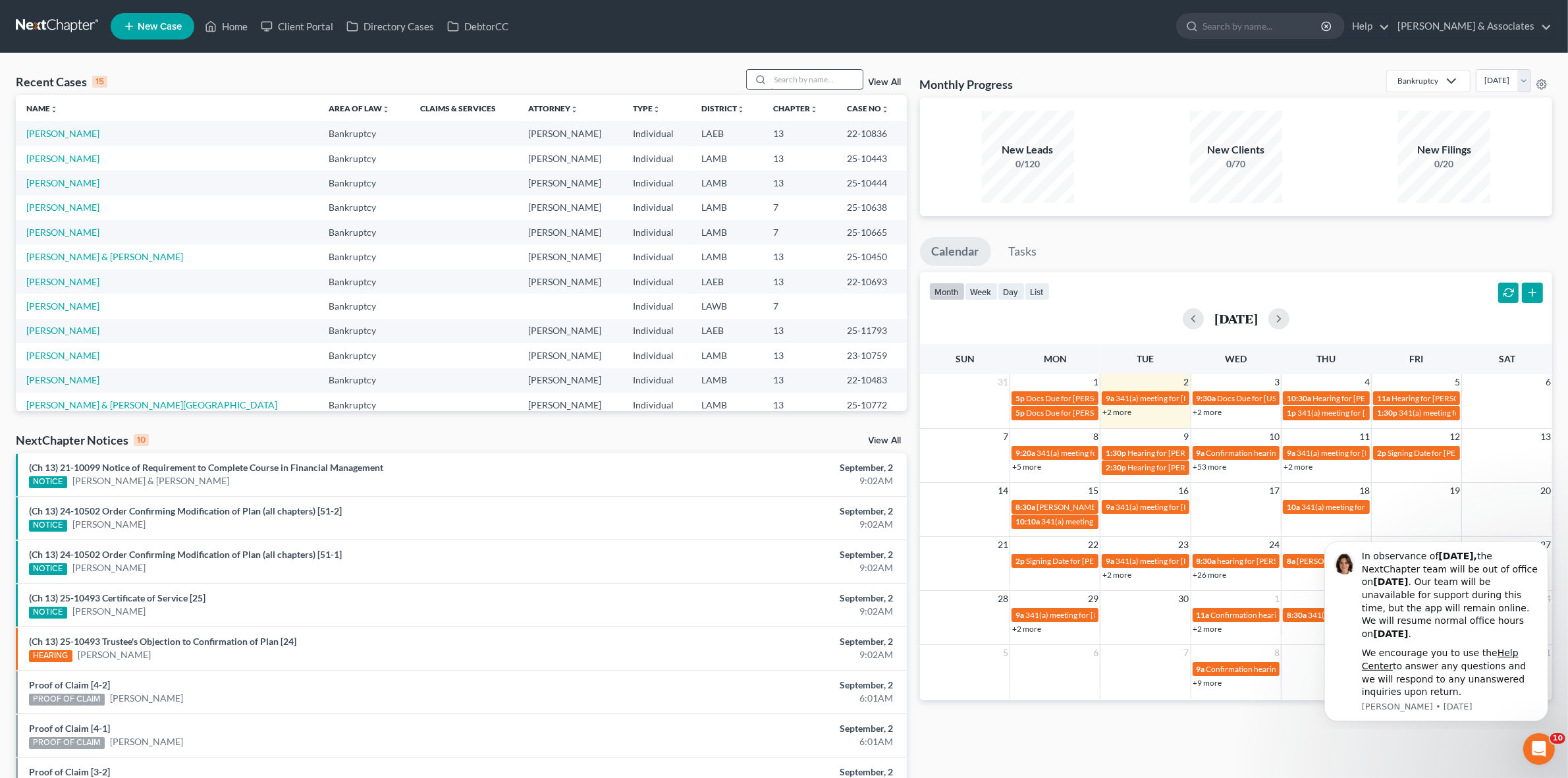
click at [824, 79] on input "search" at bounding box center [817, 79] width 92 height 19
click at [1111, 410] on link "+2 more" at bounding box center [1117, 412] width 29 height 10
click at [1097, 275] on div "month week day list [DATE]" at bounding box center [1236, 304] width 645 height 64
click at [832, 80] on input "search" at bounding box center [817, 79] width 92 height 19
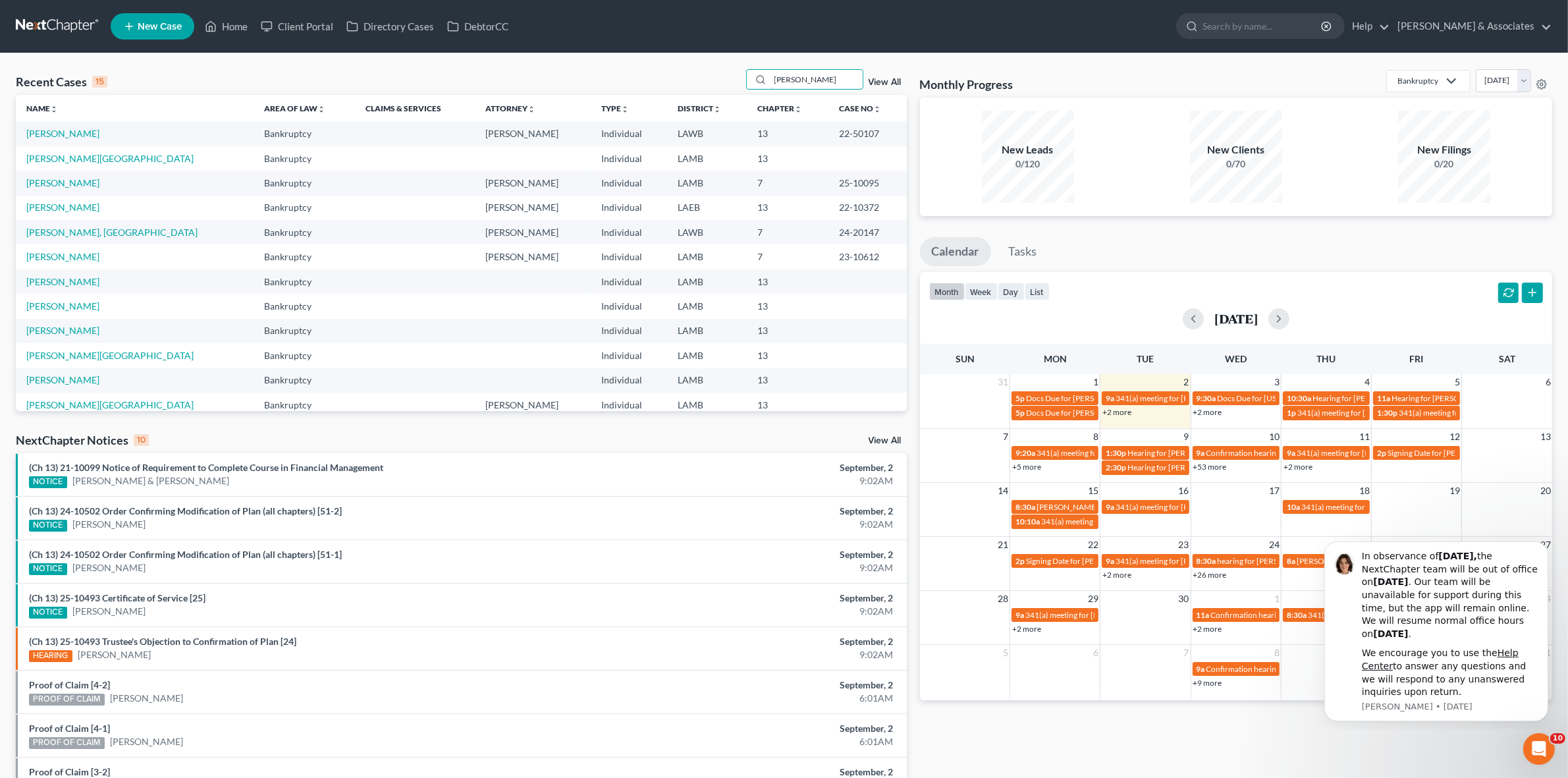
type input "[PERSON_NAME]"
drag, startPoint x: 103, startPoint y: 127, endPoint x: 73, endPoint y: 134, distance: 30.8
click at [73, 134] on link "[PERSON_NAME]" at bounding box center [63, 134] width 73 height 12
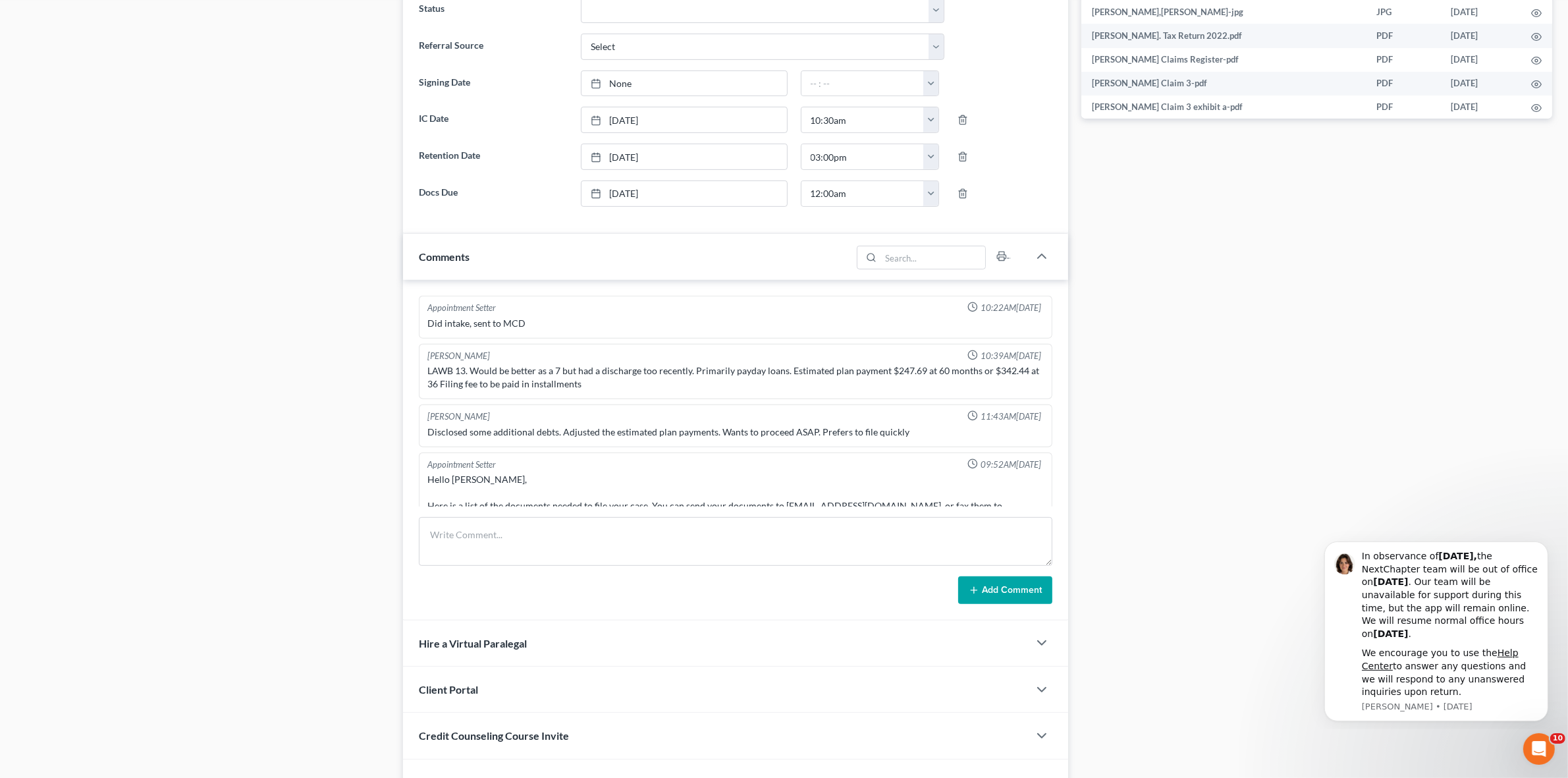
scroll to position [8824, 0]
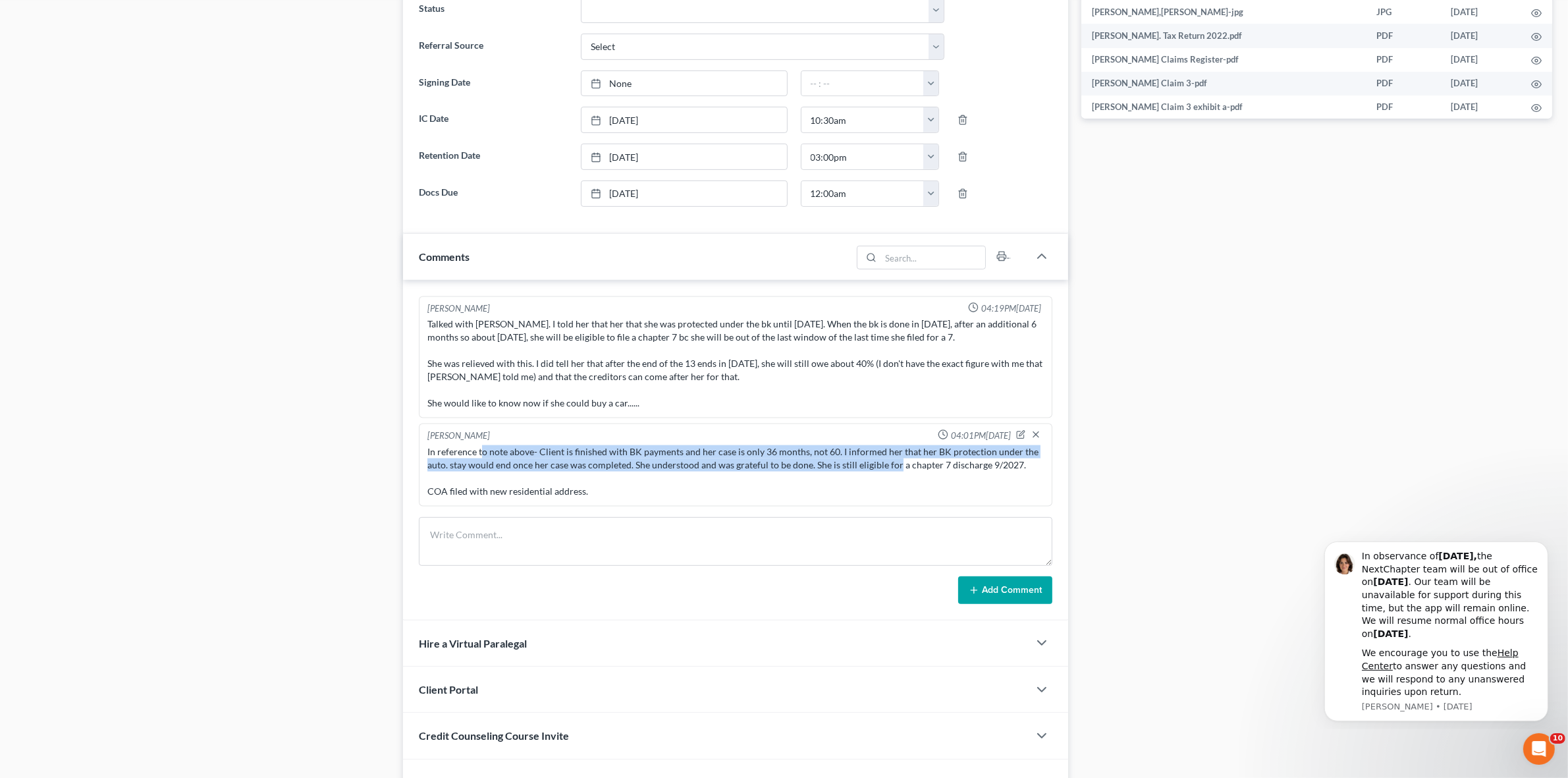
drag, startPoint x: 481, startPoint y: 450, endPoint x: 895, endPoint y: 471, distance: 414.5
click at [895, 469] on div "In reference to note above- Client is finished with BK payments and her case is…" at bounding box center [735, 471] width 616 height 53
click at [657, 464] on div "In reference to note above- Client is finished with BK payments and her case is…" at bounding box center [735, 471] width 616 height 53
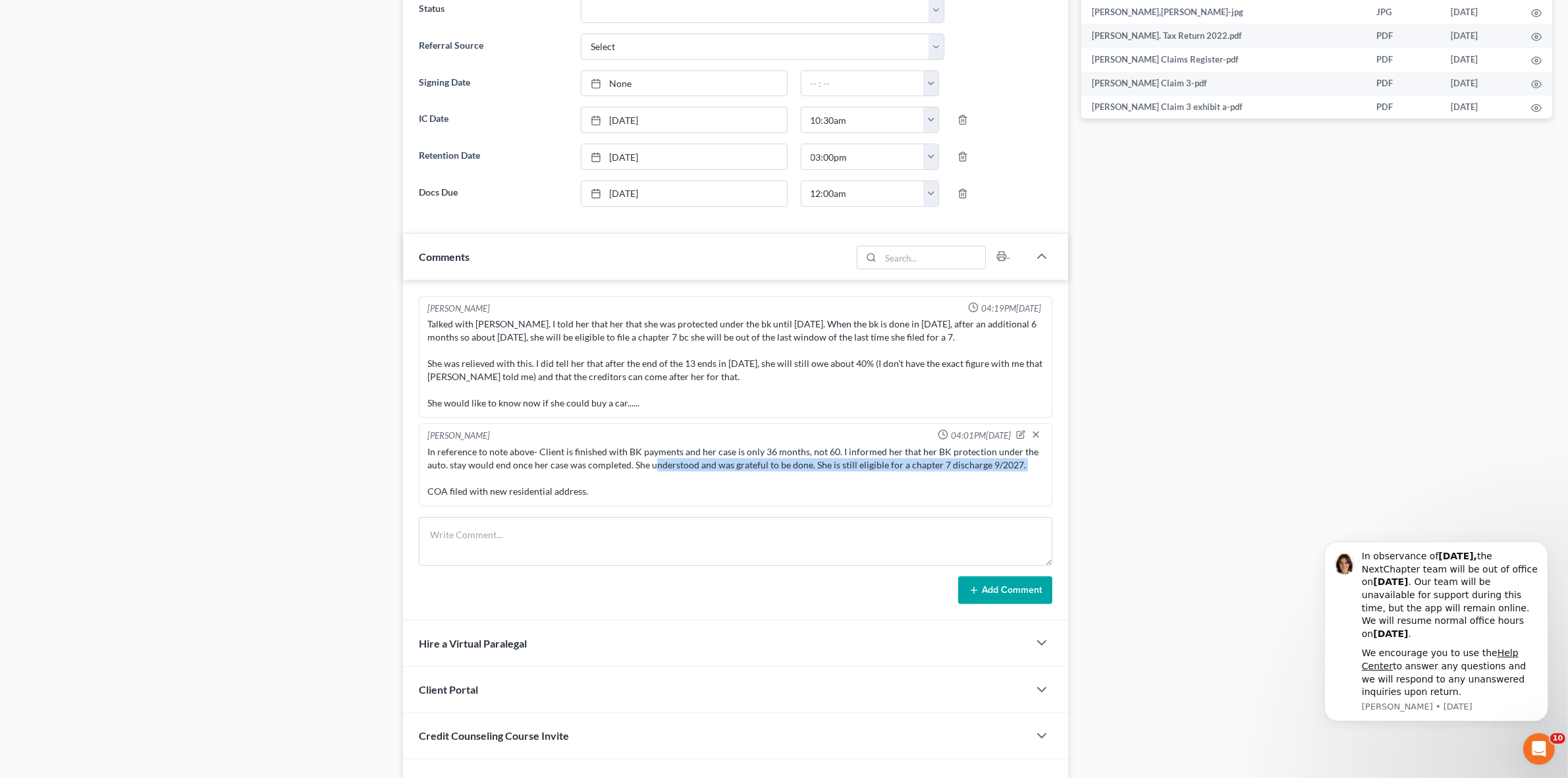
drag, startPoint x: 656, startPoint y: 465, endPoint x: 975, endPoint y: 476, distance: 319.2
click at [975, 476] on div "In reference to note above- Client is finished with BK payments and her case is…" at bounding box center [735, 471] width 616 height 53
drag, startPoint x: 471, startPoint y: 492, endPoint x: 669, endPoint y: 498, distance: 198.1
click at [669, 497] on div "In reference to note above- Client is finished with BK payments and her case is…" at bounding box center [735, 471] width 616 height 53
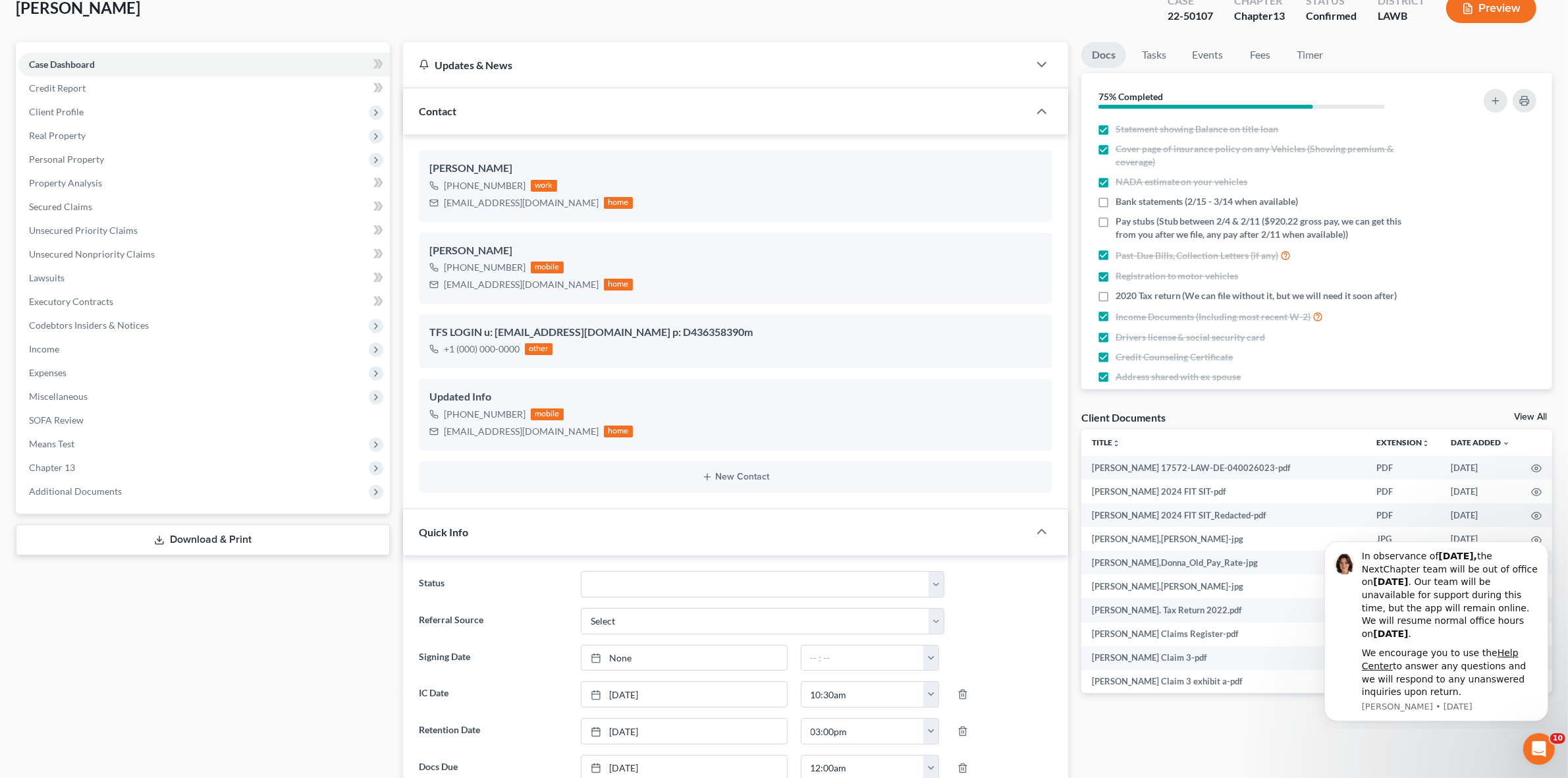
scroll to position [0, 0]
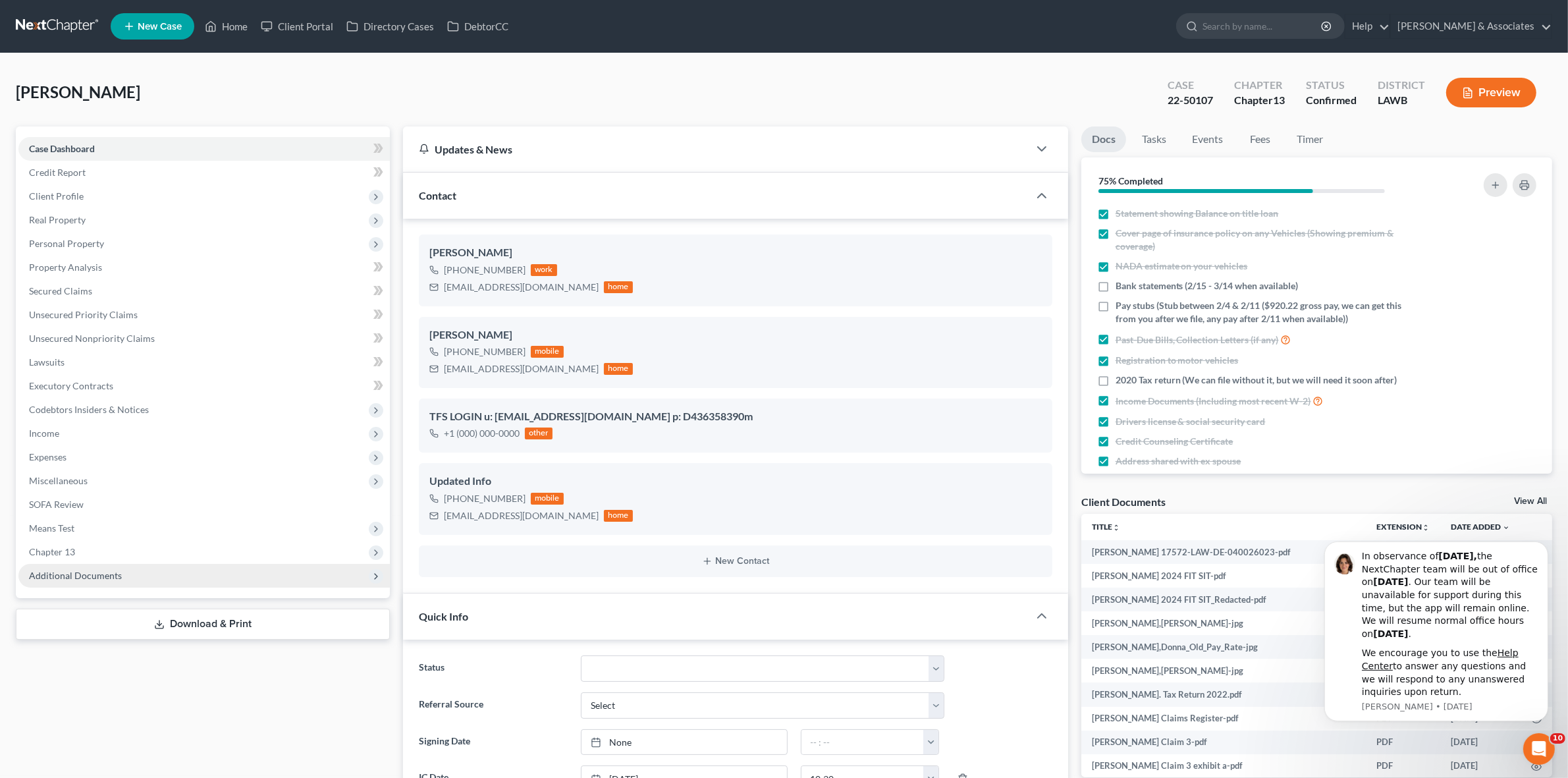
click at [266, 582] on span "Additional Documents" at bounding box center [204, 575] width 371 height 24
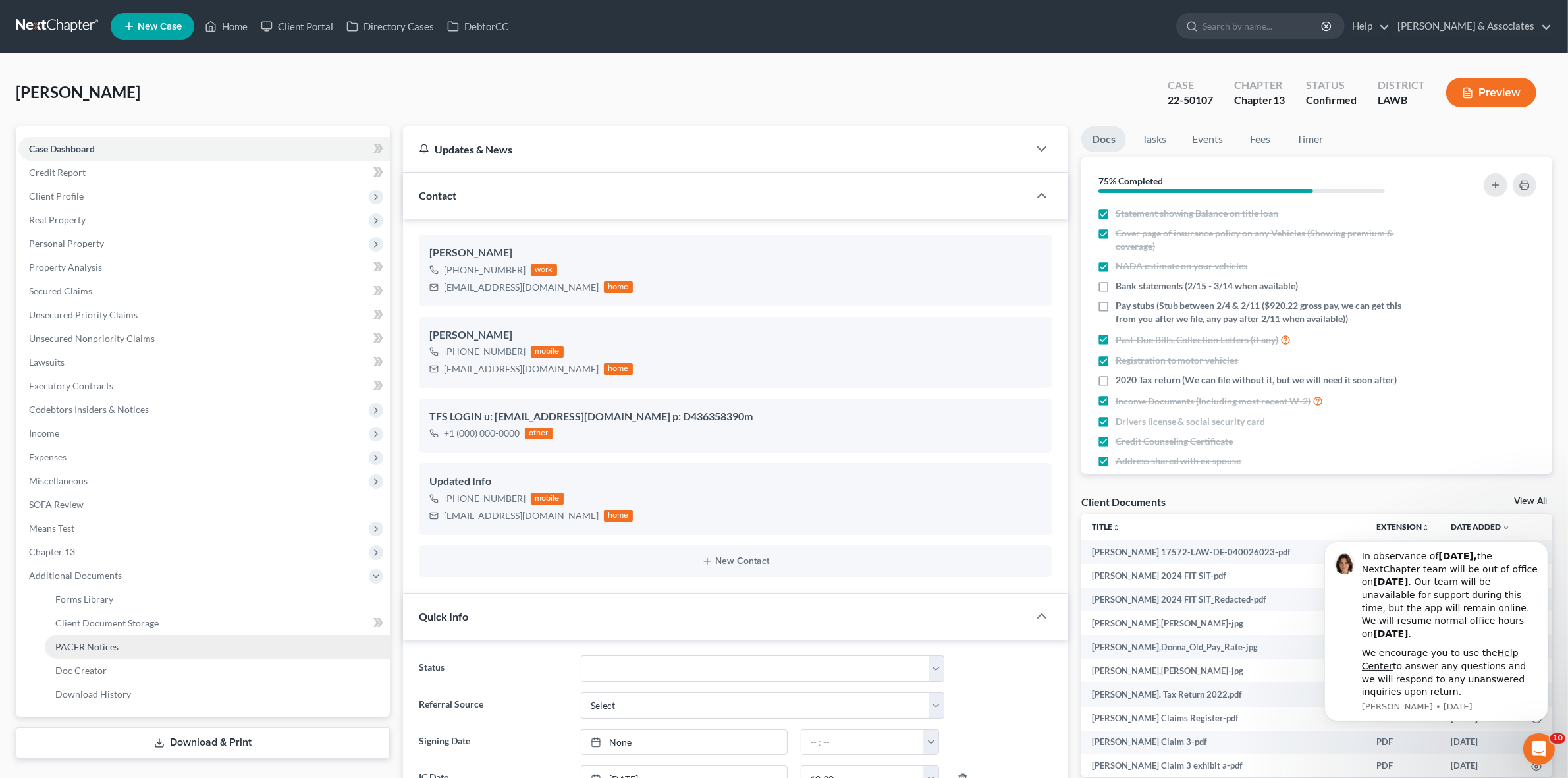
click at [303, 646] on link "PACER Notices" at bounding box center [217, 646] width 345 height 24
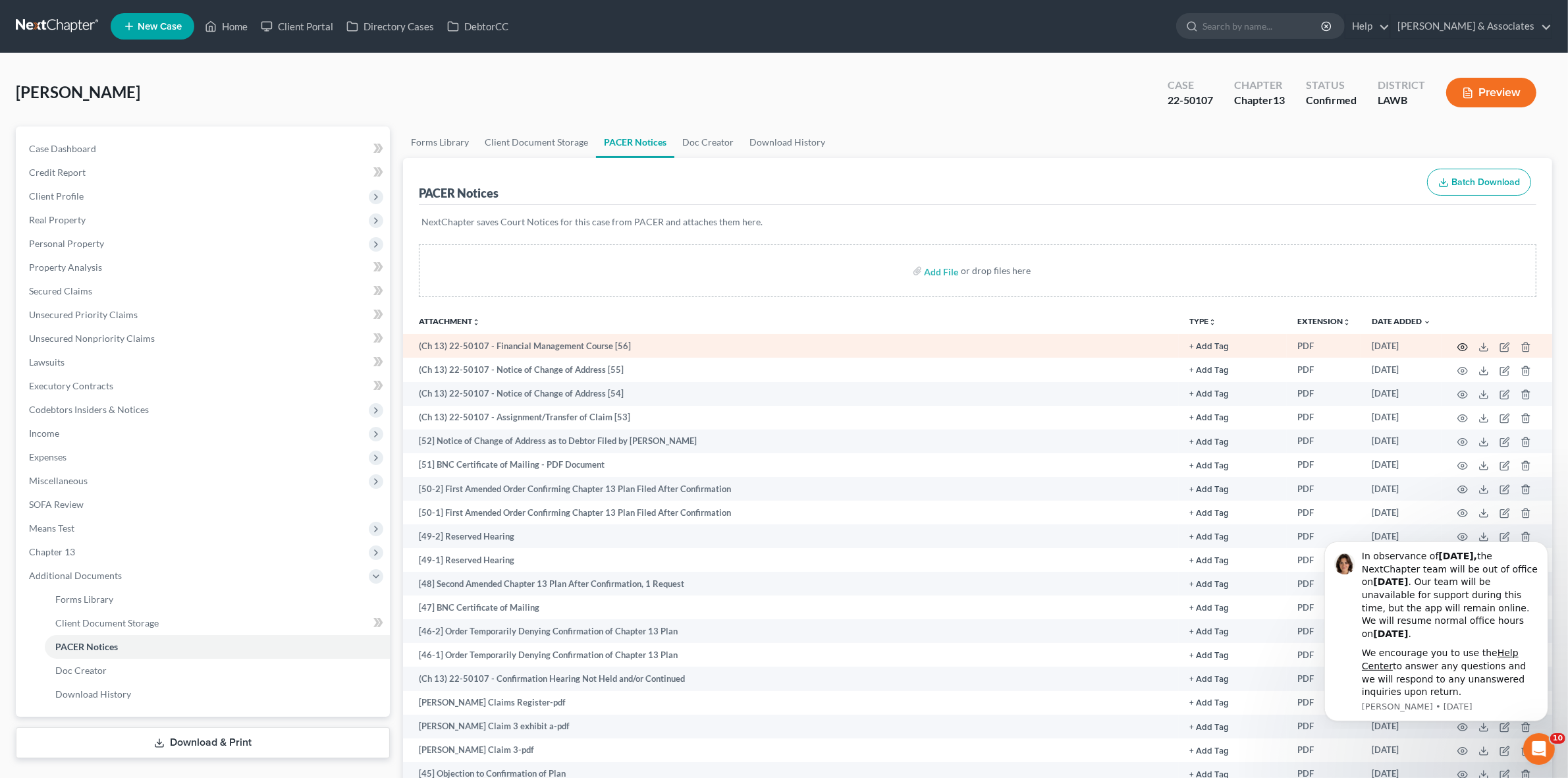
click at [1459, 347] on icon "button" at bounding box center [1462, 347] width 11 height 11
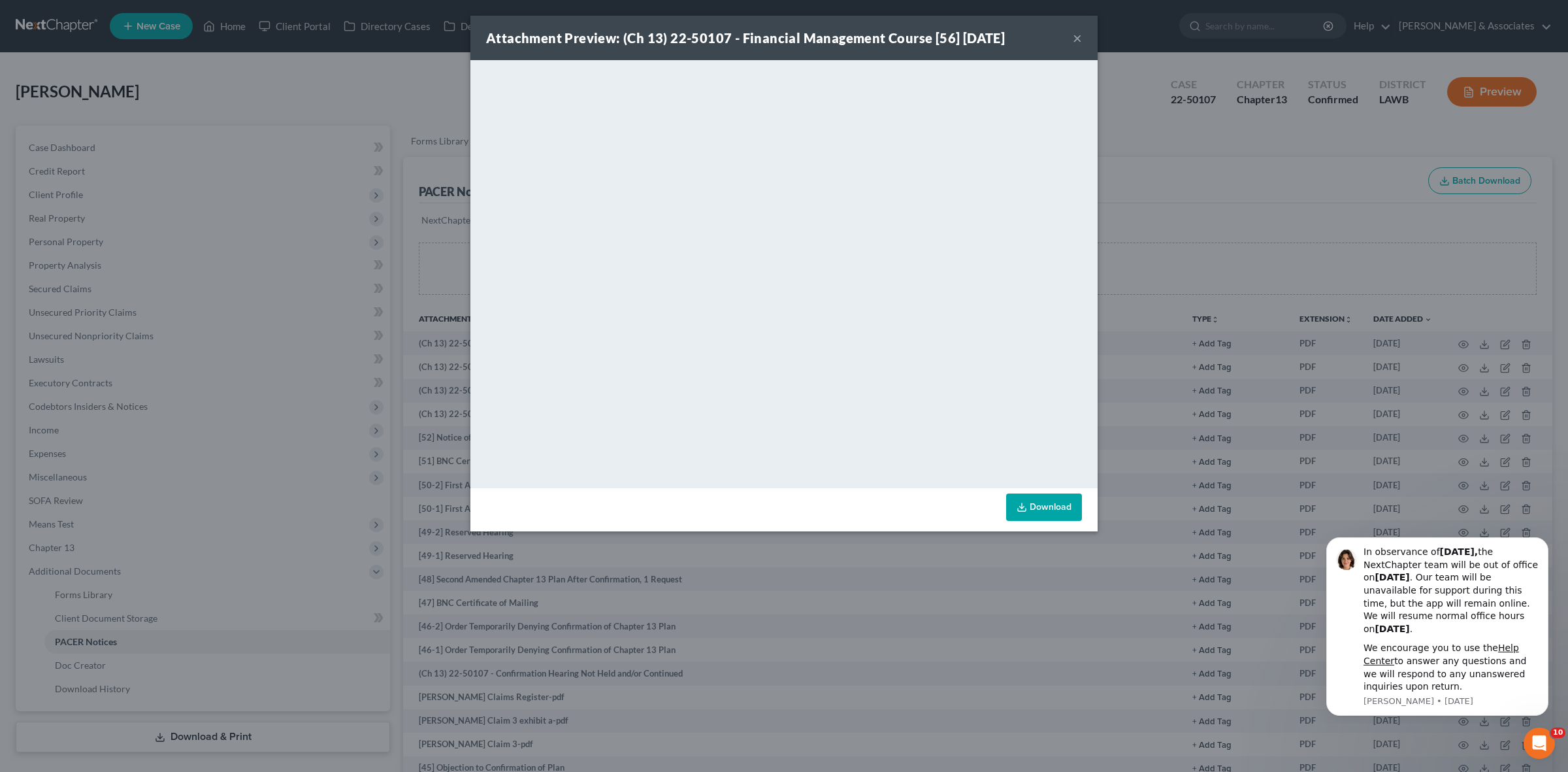
click at [1412, 321] on div "Attachment Preview: (Ch 13) 22-50107 - Financial Management Course [56] 08/28/2…" at bounding box center [784, 386] width 1568 height 772
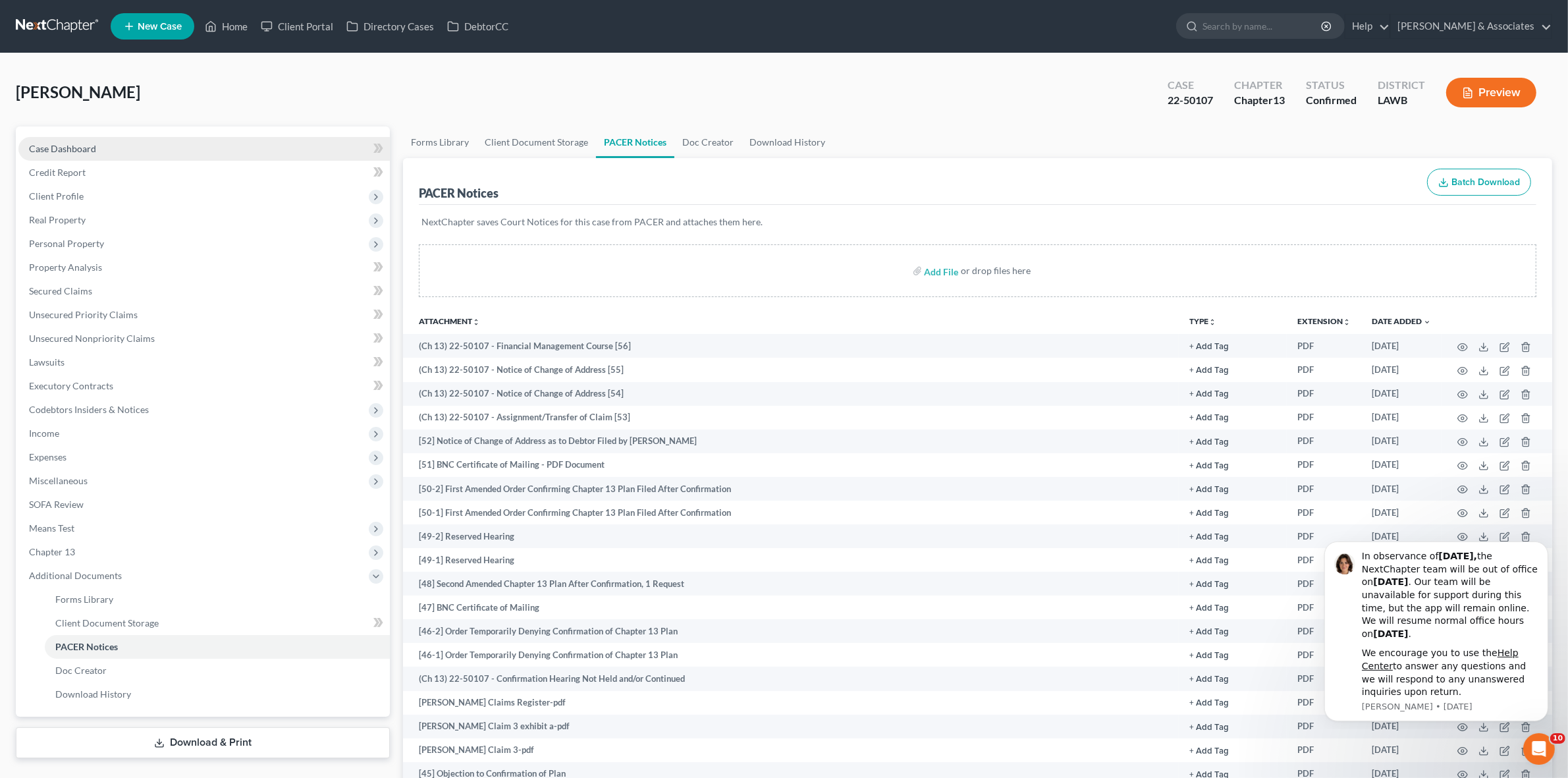
click at [292, 133] on div "Case Dashboard Payments Invoices Payments Payments Credit Report Client Profile…" at bounding box center [202, 421] width 374 height 590
click at [282, 145] on link "Case Dashboard" at bounding box center [204, 149] width 371 height 24
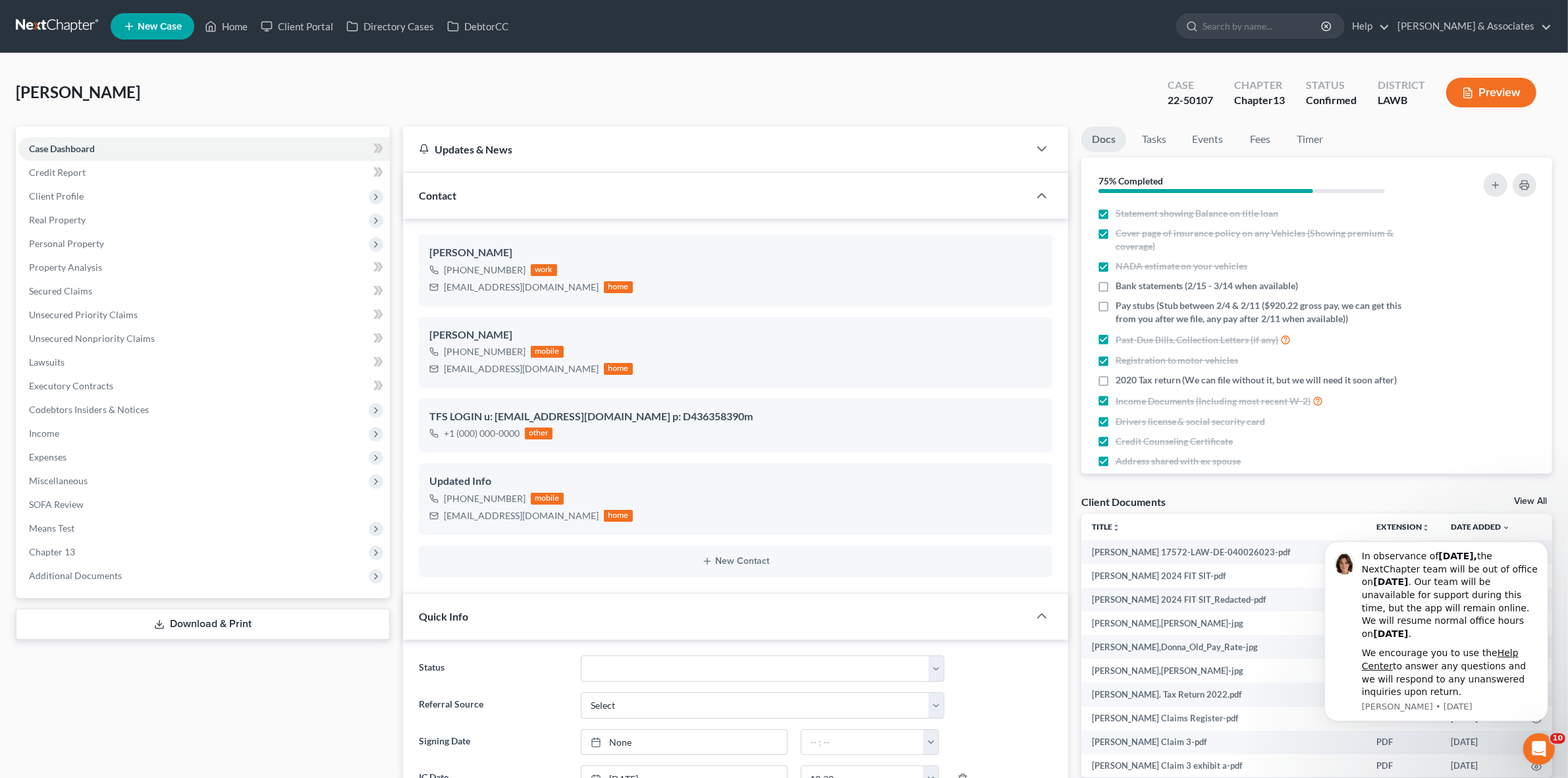
click at [50, 18] on link at bounding box center [58, 26] width 84 height 24
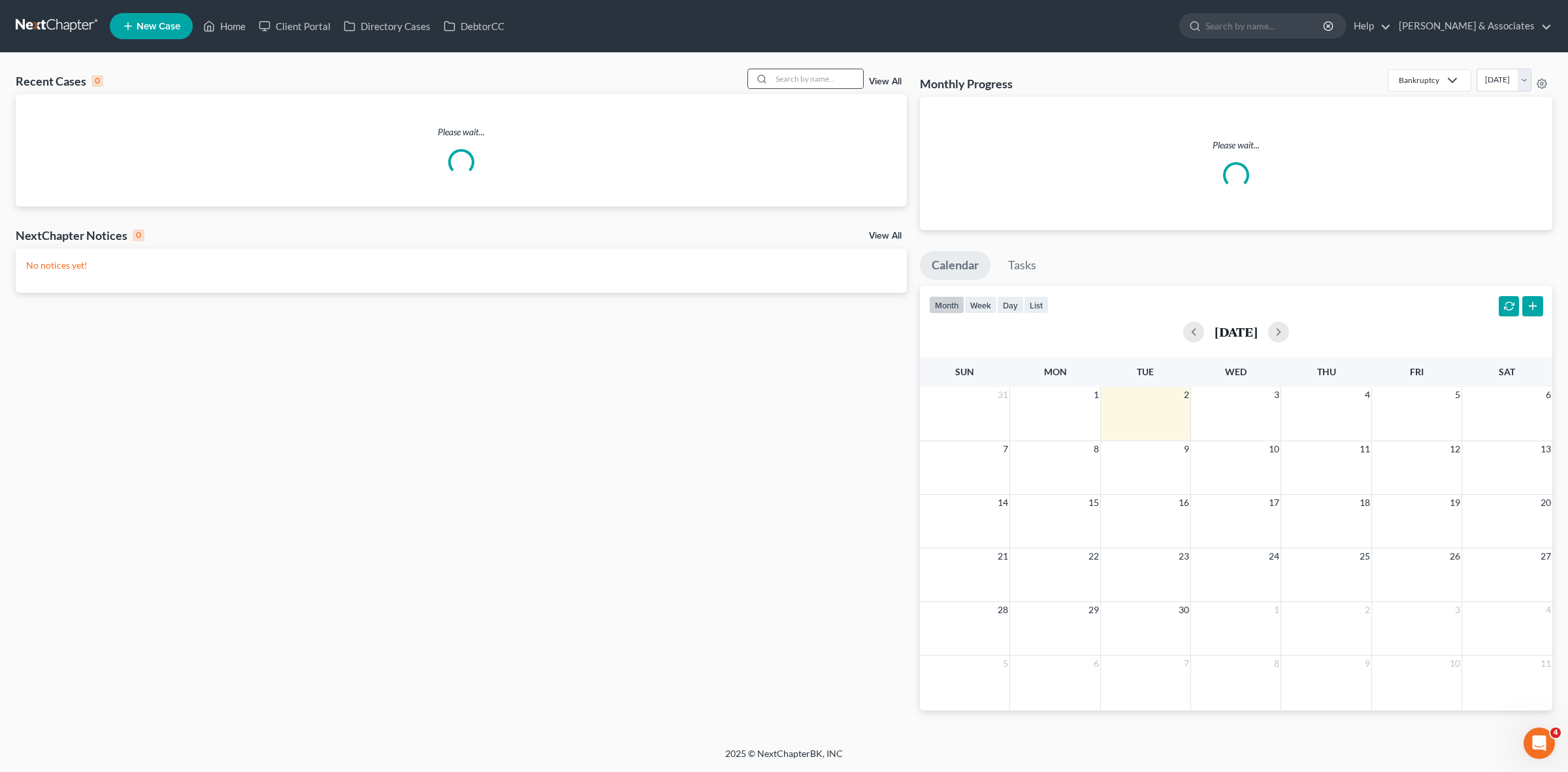
click at [766, 84] on div at bounding box center [760, 79] width 24 height 19
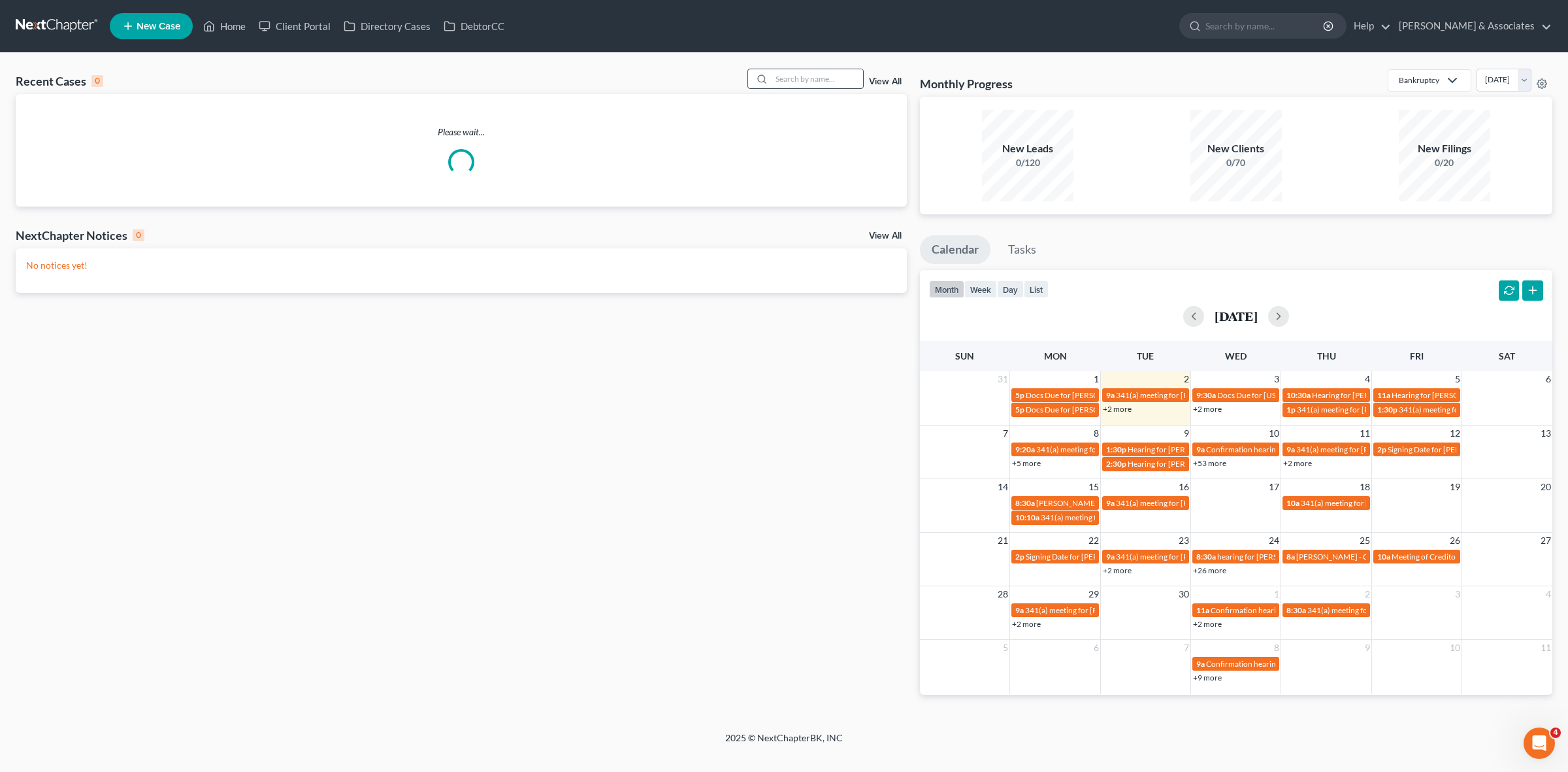
click at [782, 77] on input "search" at bounding box center [818, 79] width 92 height 19
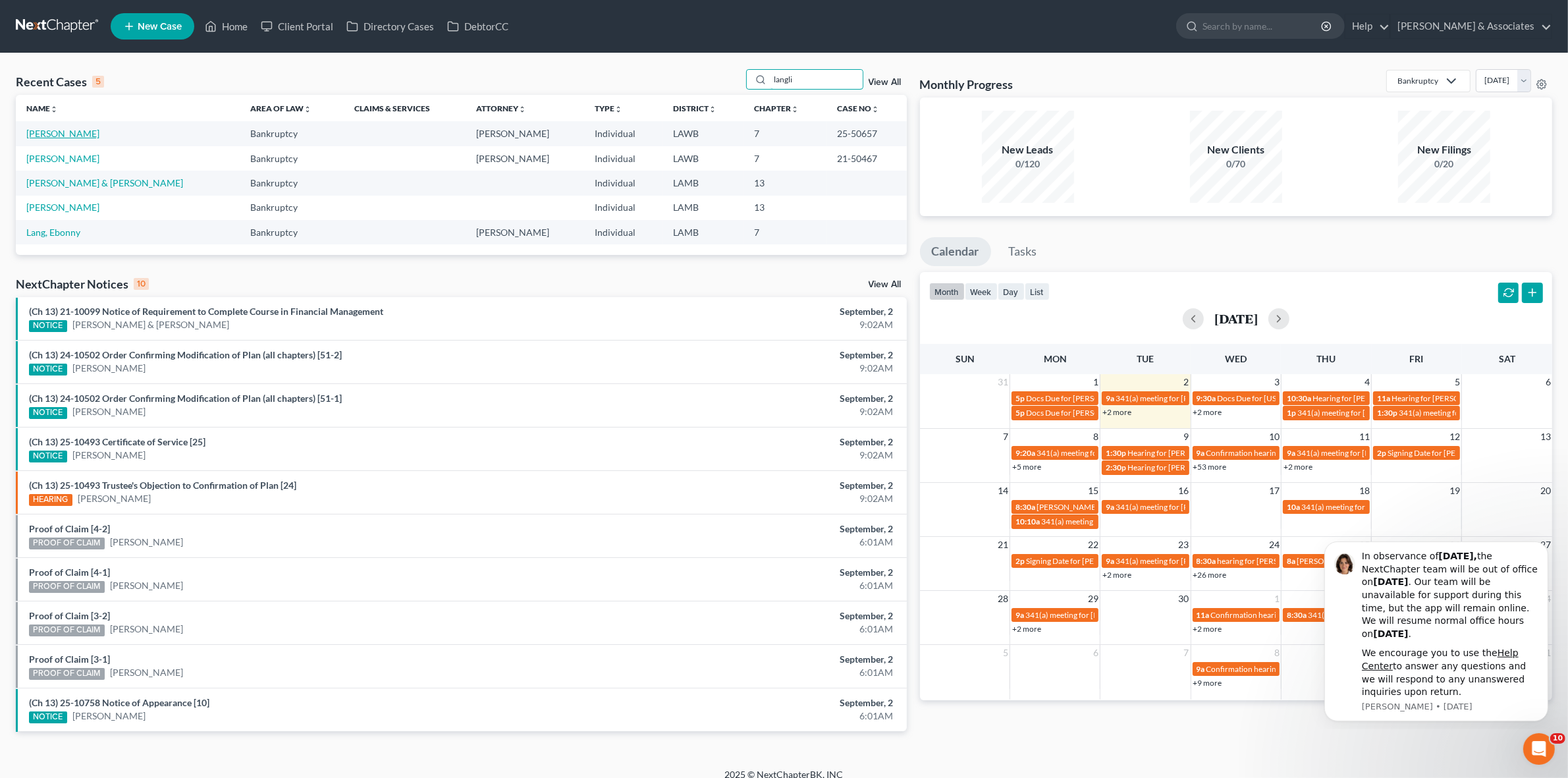
type input "langli"
click at [67, 133] on link "[PERSON_NAME]" at bounding box center [63, 134] width 73 height 12
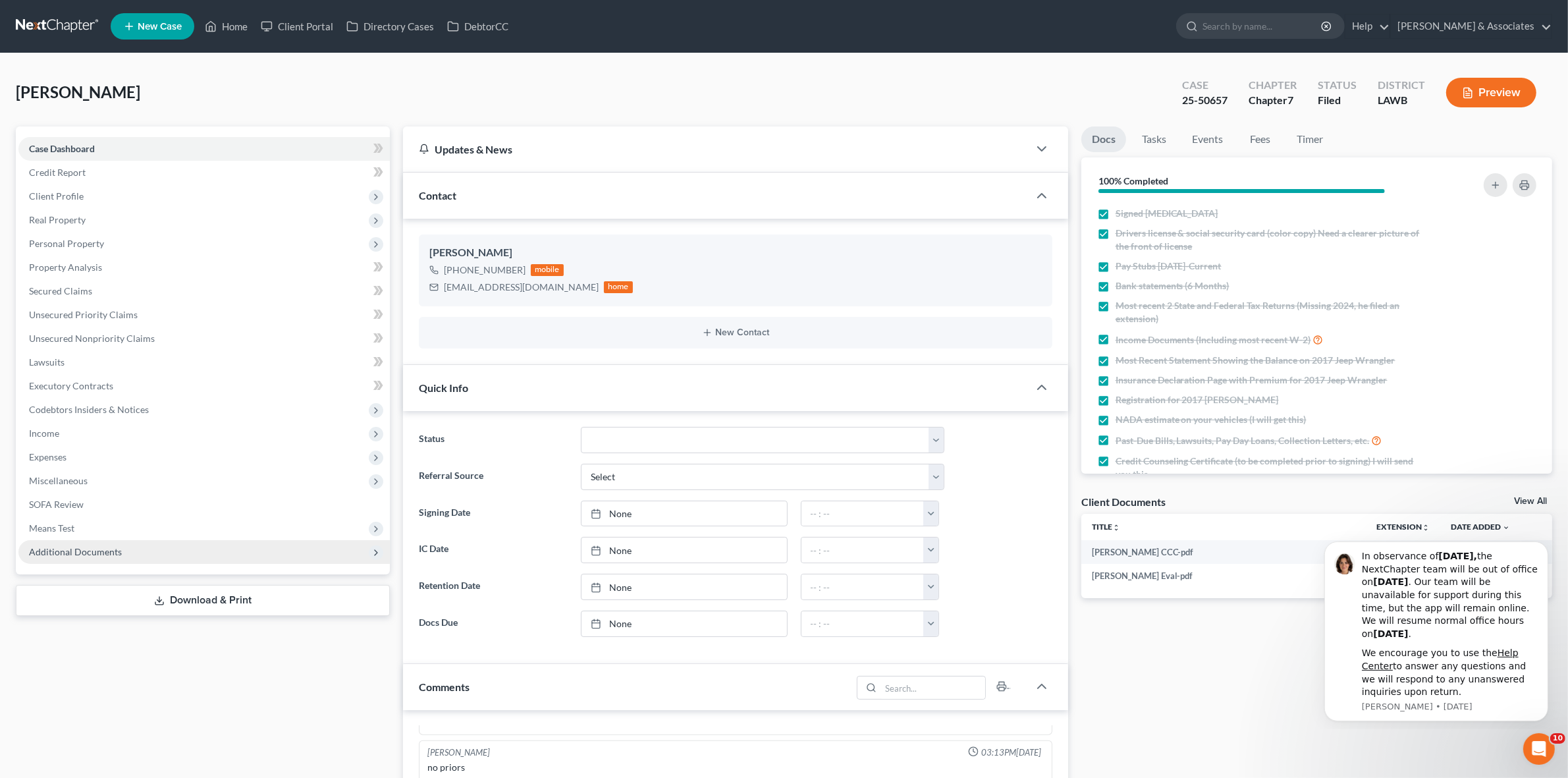
scroll to position [139, 0]
click at [214, 554] on span "Additional Documents" at bounding box center [204, 551] width 371 height 24
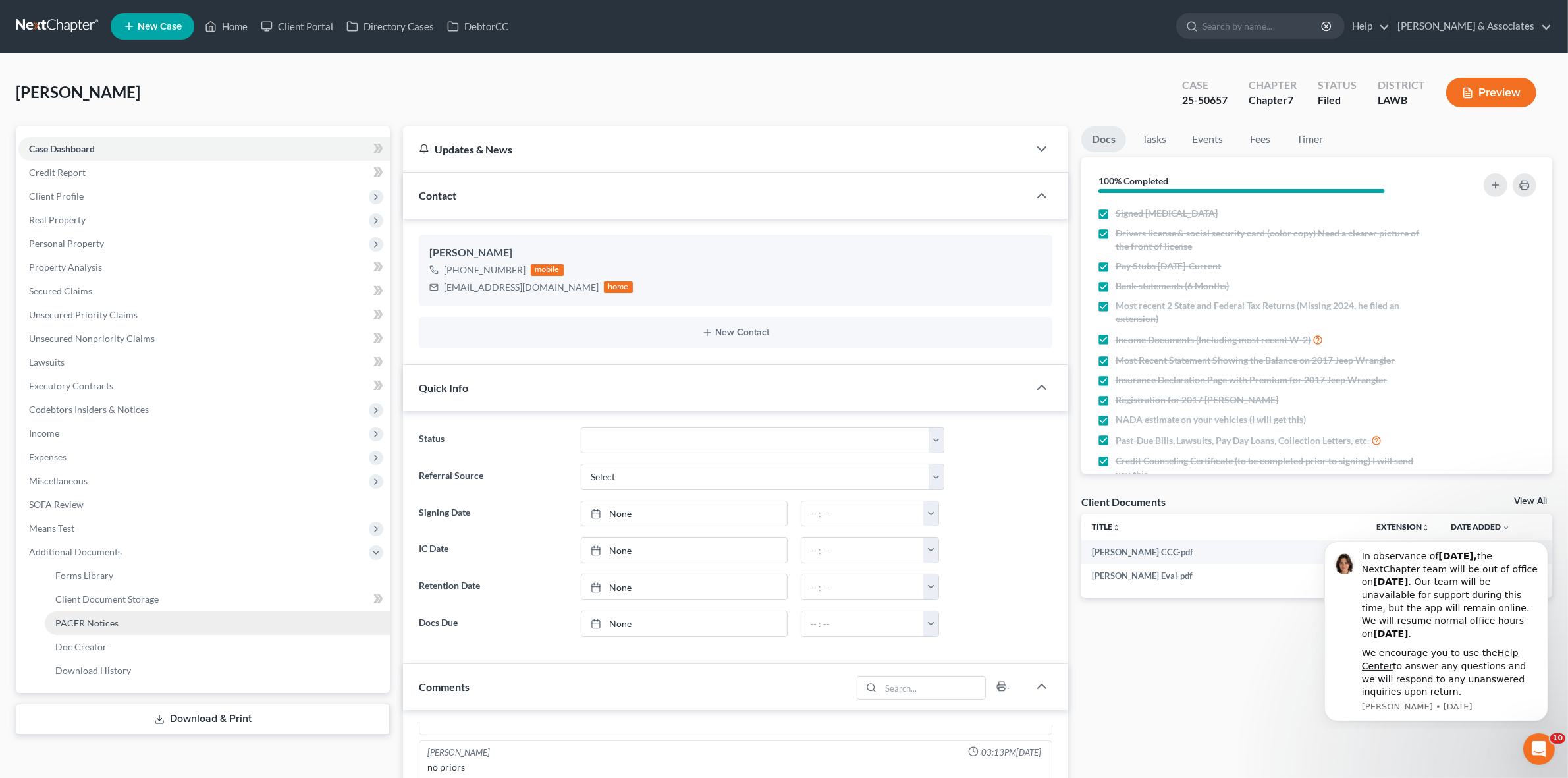
click at [210, 615] on link "PACER Notices" at bounding box center [217, 623] width 345 height 24
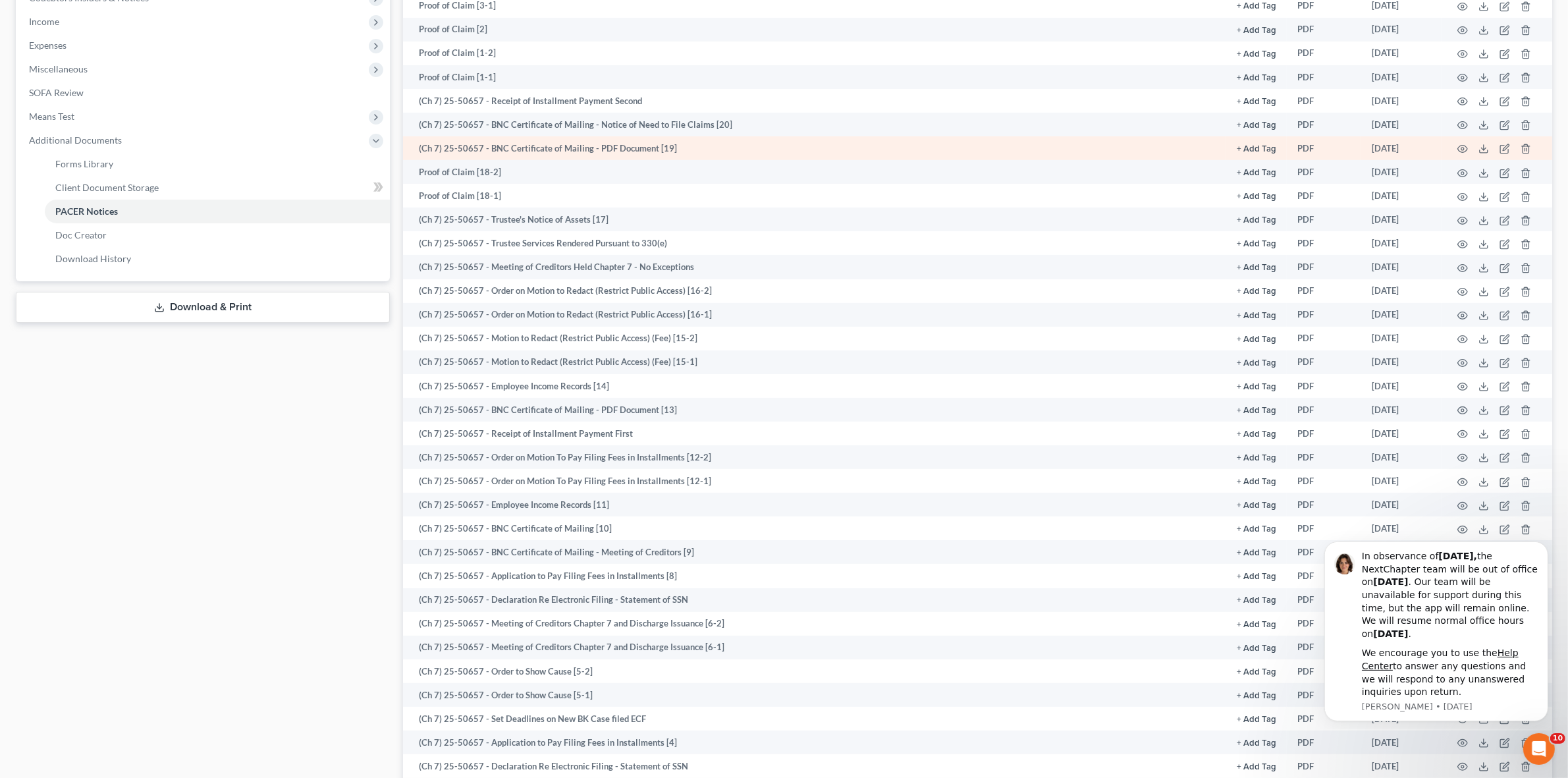
scroll to position [559, 0]
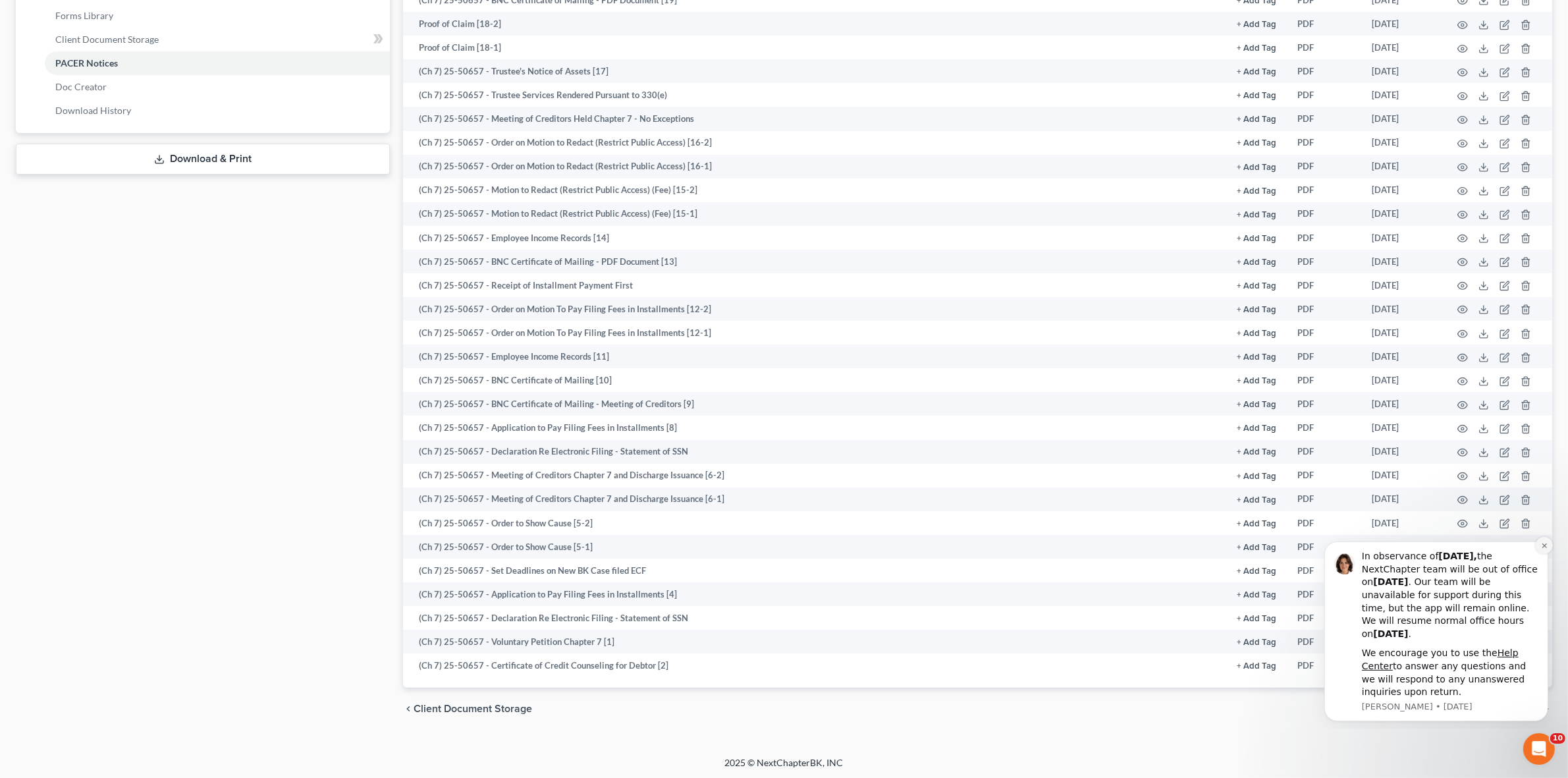
drag, startPoint x: 1538, startPoint y: 543, endPoint x: 2850, endPoint y: 1081, distance: 1418.0
click at [1538, 543] on button "Dismiss notification" at bounding box center [1543, 545] width 17 height 17
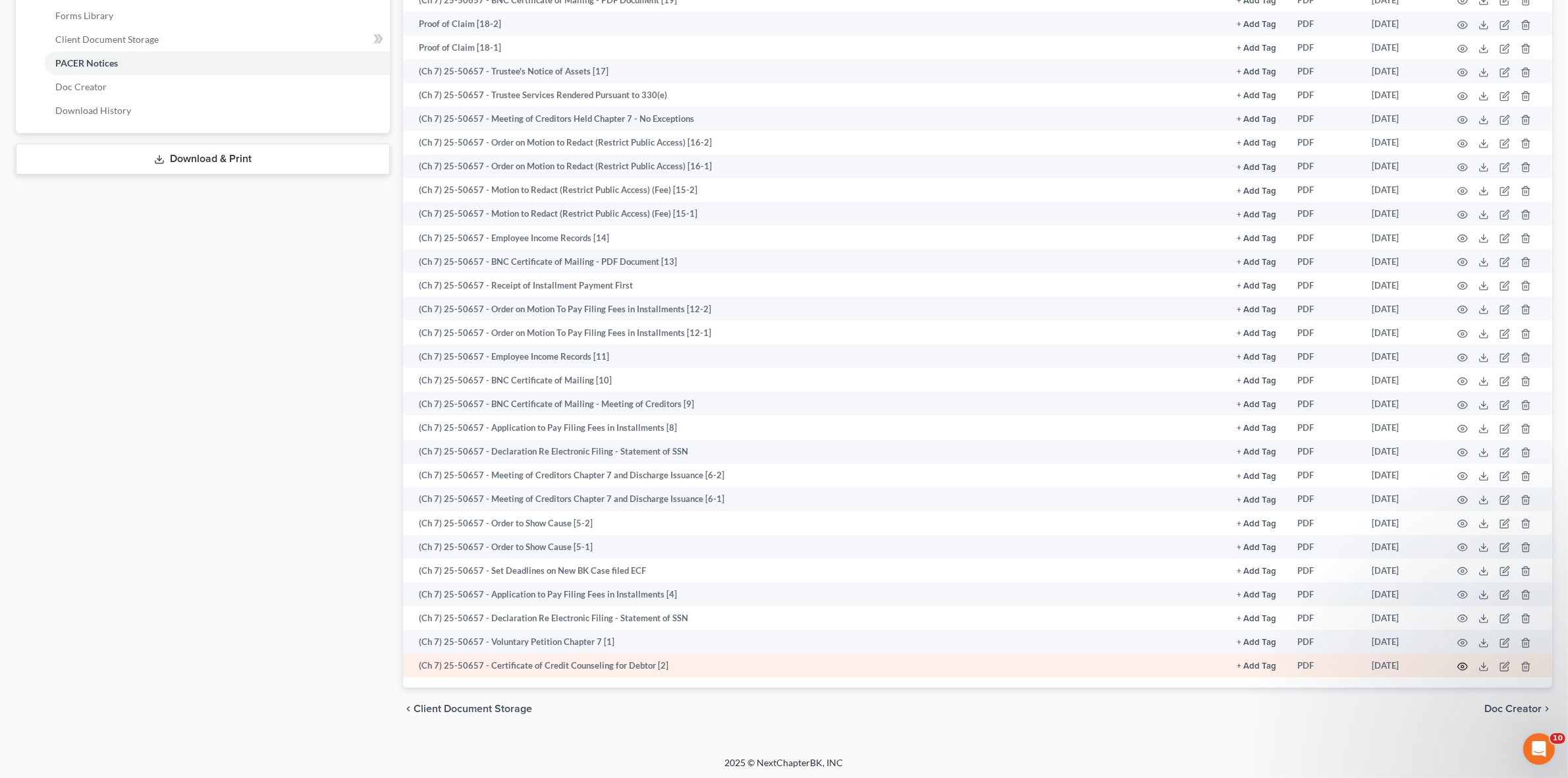
click at [1460, 661] on icon "button" at bounding box center [1462, 666] width 11 height 11
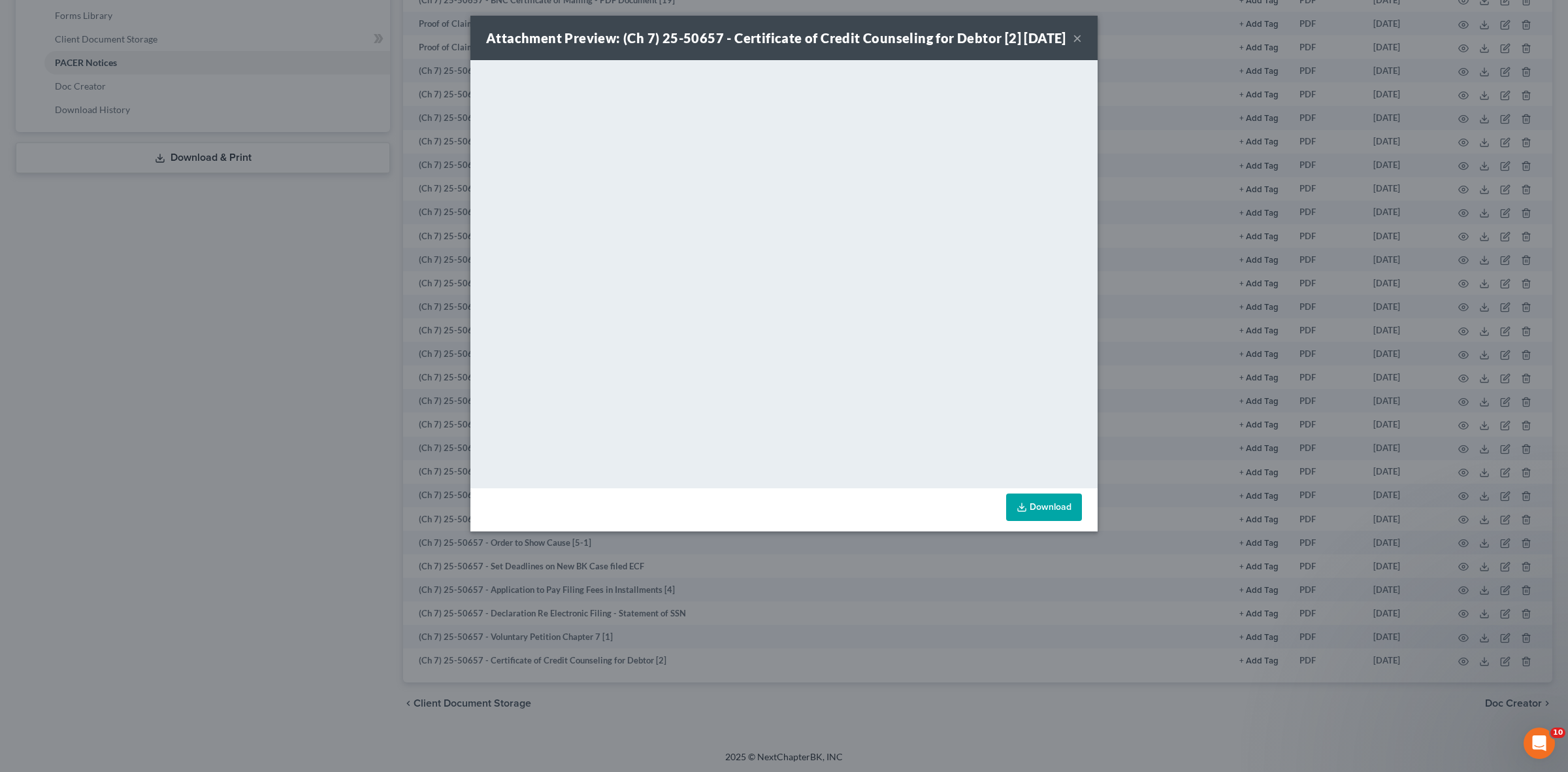
click at [1086, 673] on div "Attachment Preview: (Ch 7) 25-50657 - Certificate of Credit Counseling for Debt…" at bounding box center [784, 386] width 1568 height 772
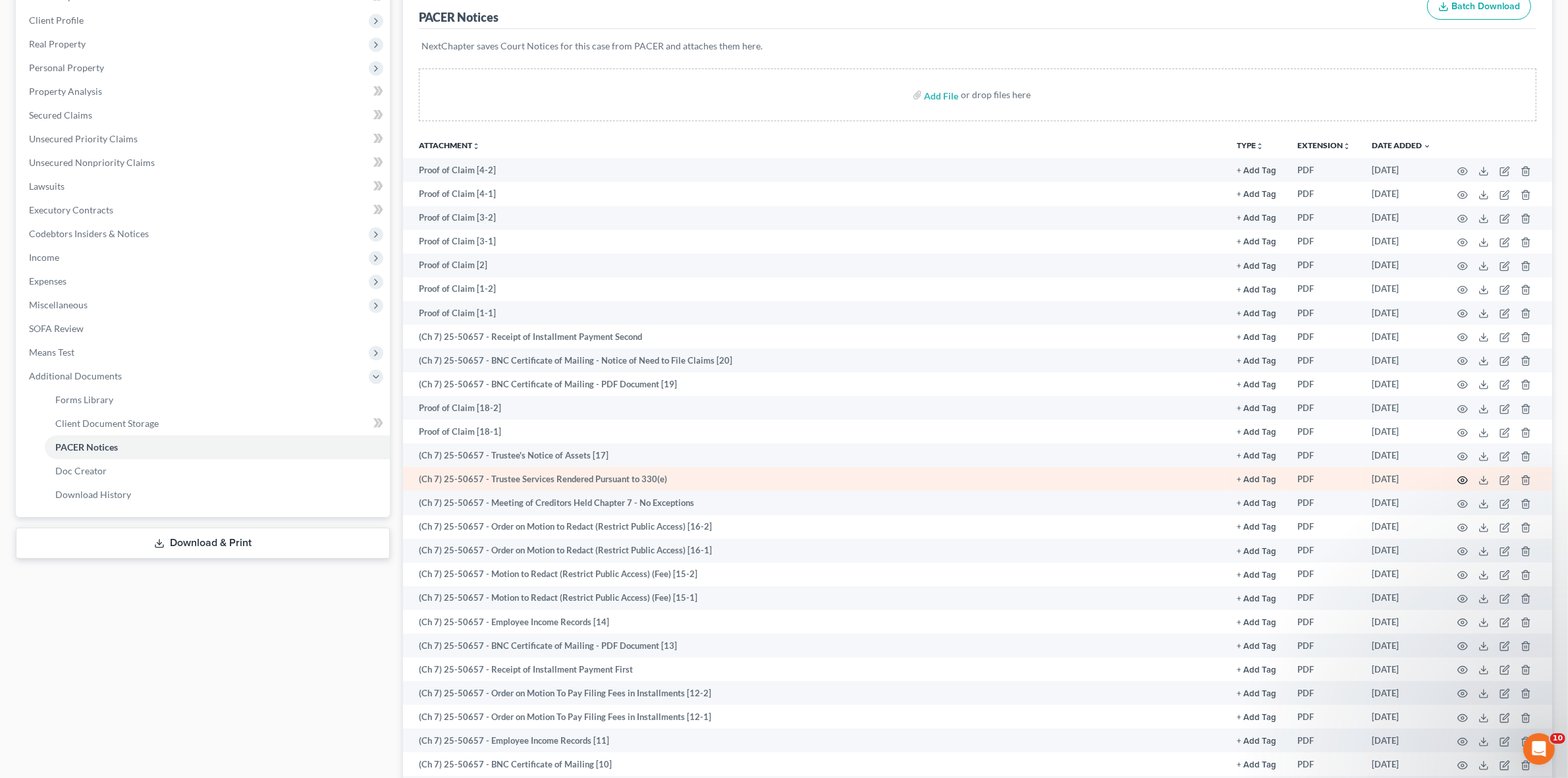
scroll to position [395, 0]
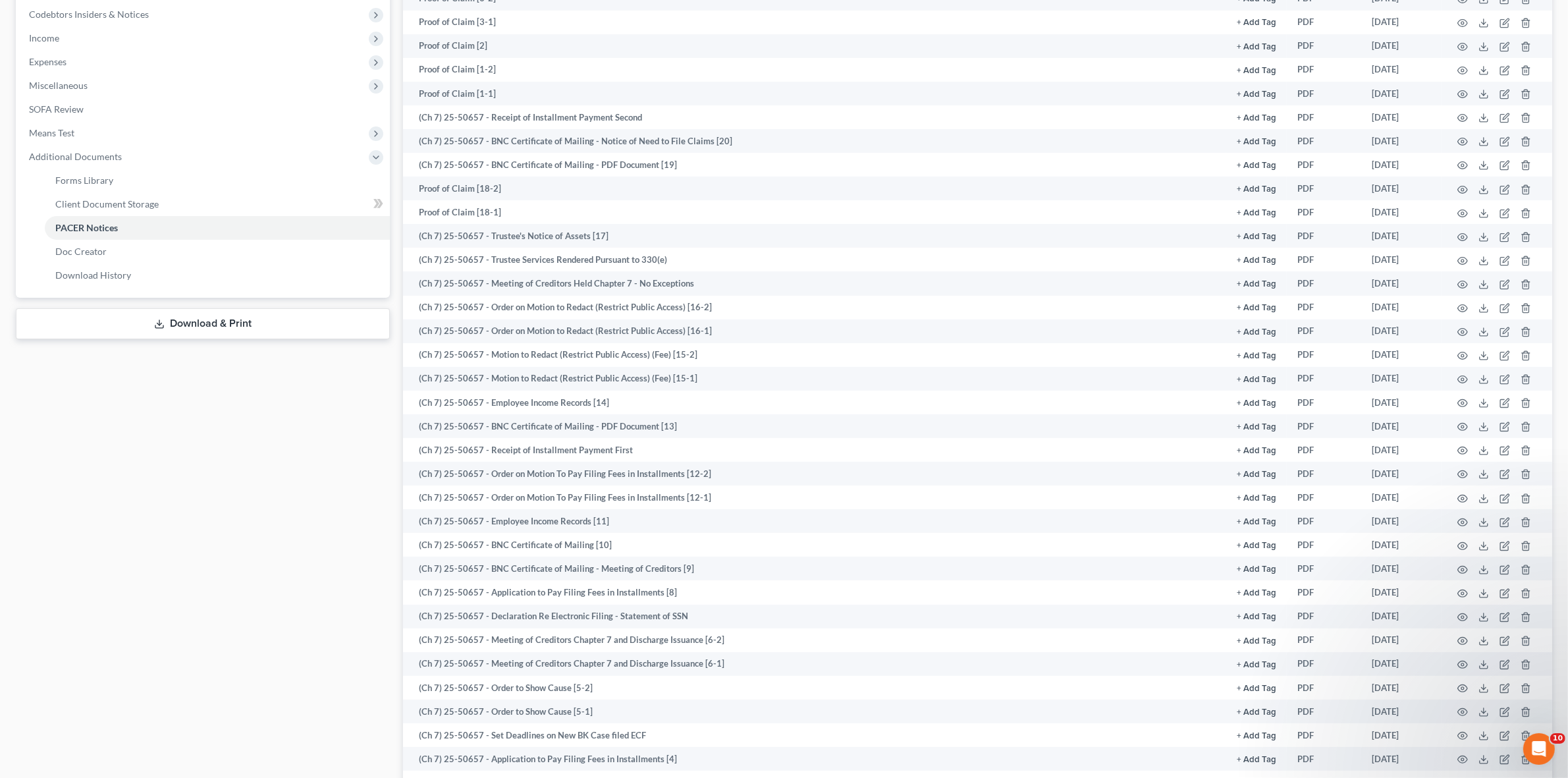
click at [300, 682] on div "Case Dashboard Payments Invoices Payments Payments Credit Report Client Profile" at bounding box center [202, 313] width 387 height 1163
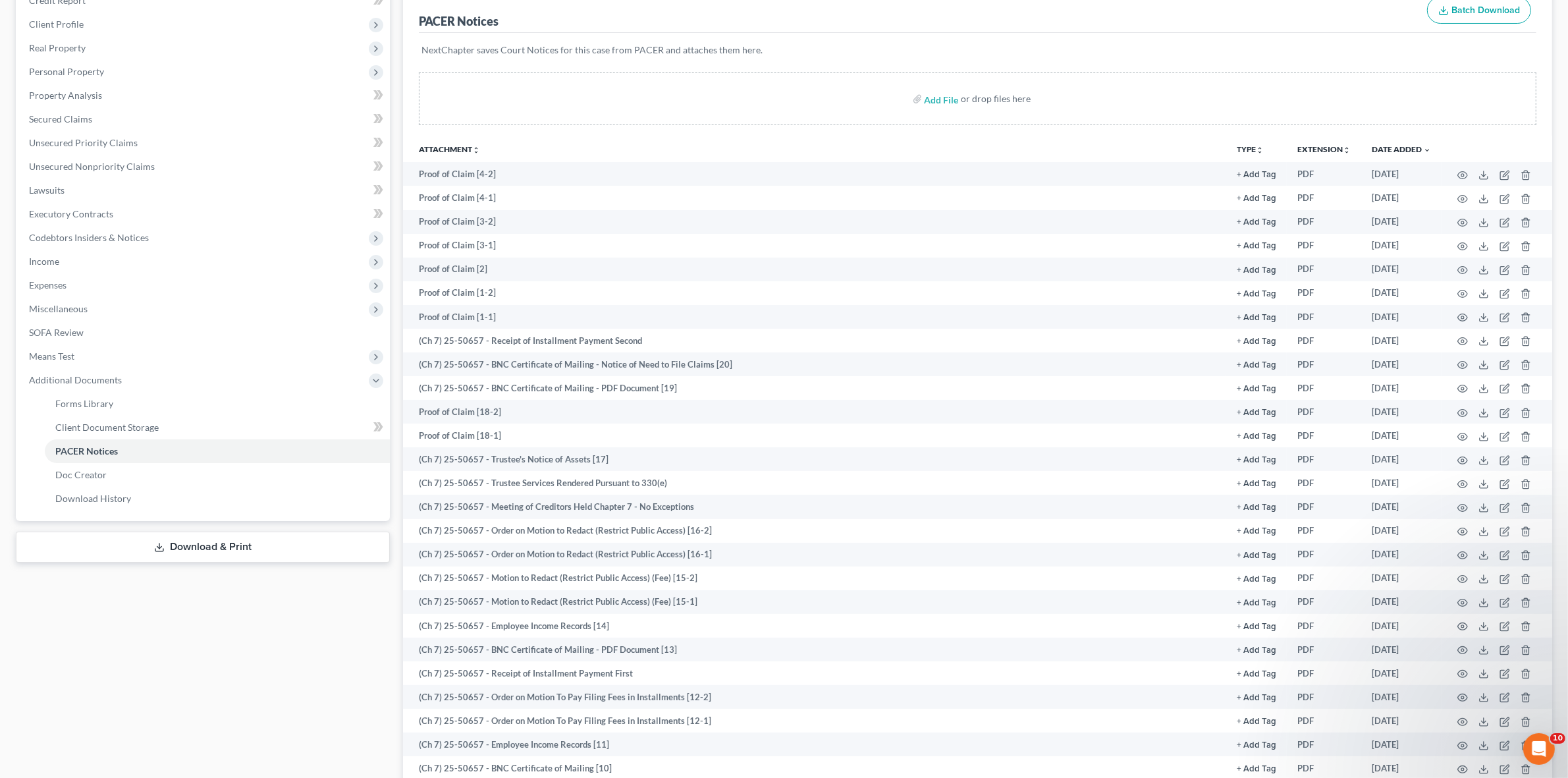
scroll to position [0, 0]
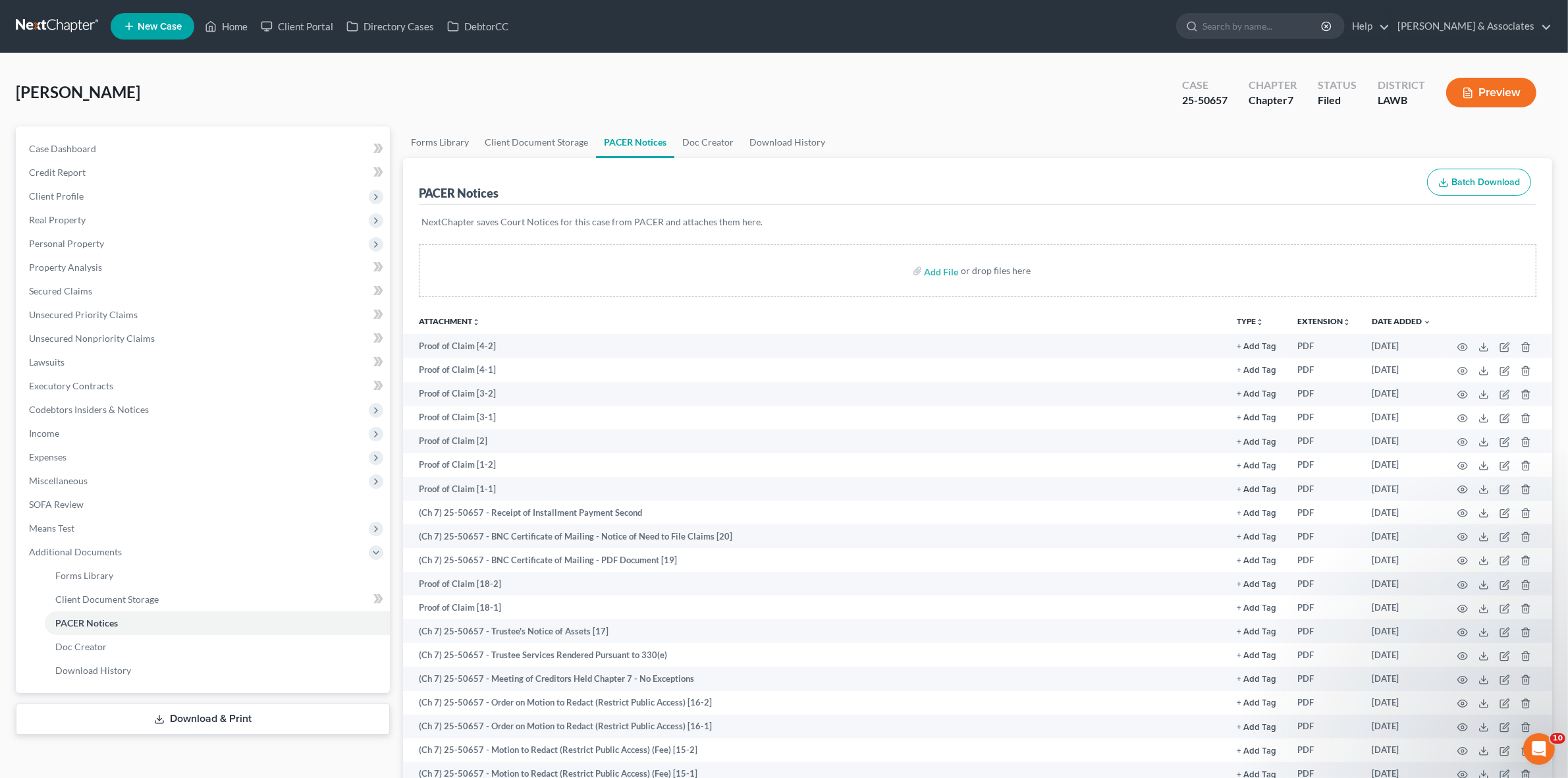
click at [1216, 97] on div "25-50657" at bounding box center [1205, 101] width 45 height 15
click at [1216, 94] on div "25-50657" at bounding box center [1205, 101] width 45 height 15
copy div "25-50657"
